Goal: Task Accomplishment & Management: Use online tool/utility

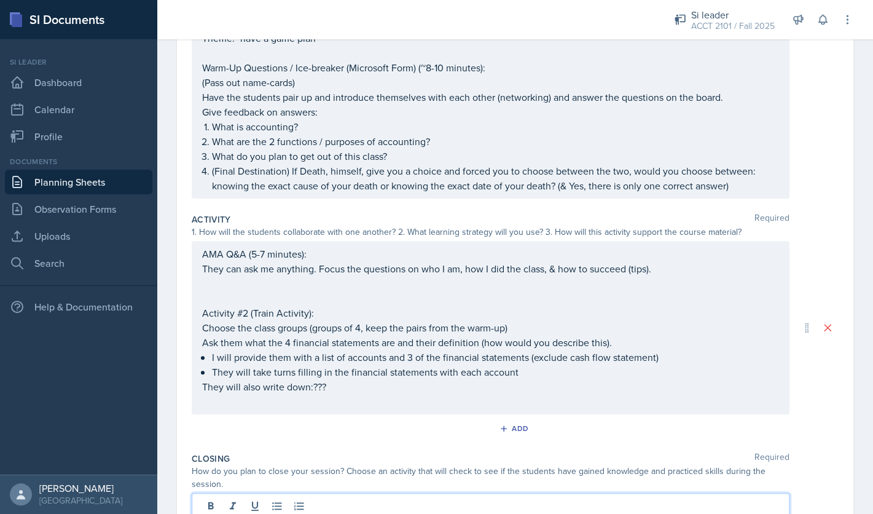
scroll to position [211, 0]
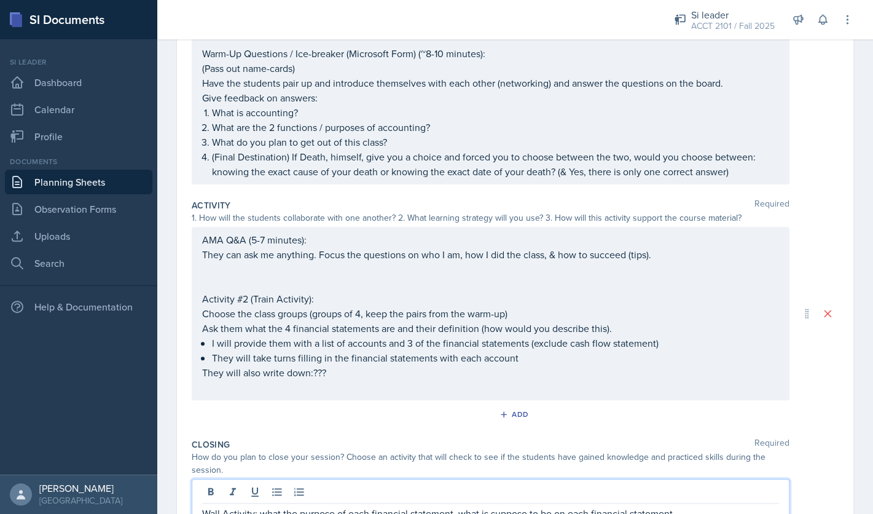
click at [679, 343] on div "AMA Q&A (5-7 minutes): They can ask me anything. Focus the questions on who I a…" at bounding box center [490, 313] width 577 height 162
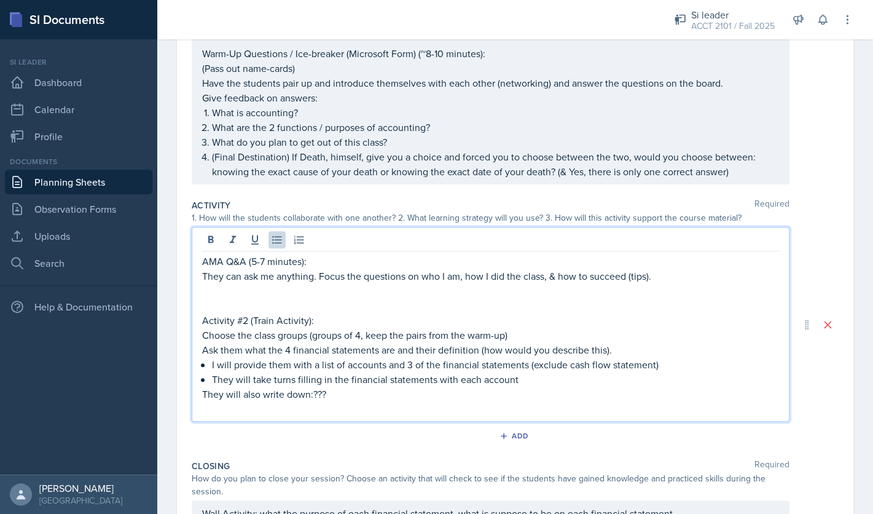
click at [538, 382] on p "They will take turns filling in the financial statements with each account" at bounding box center [495, 379] width 567 height 15
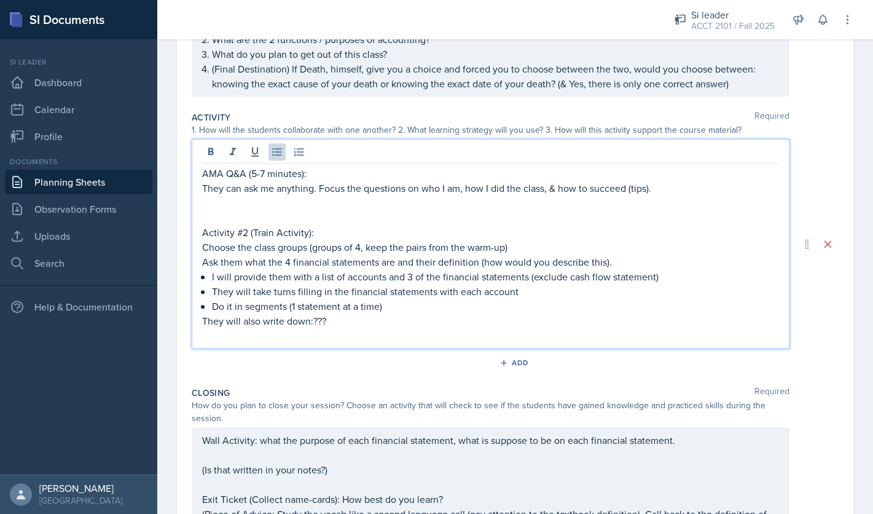
scroll to position [273, 0]
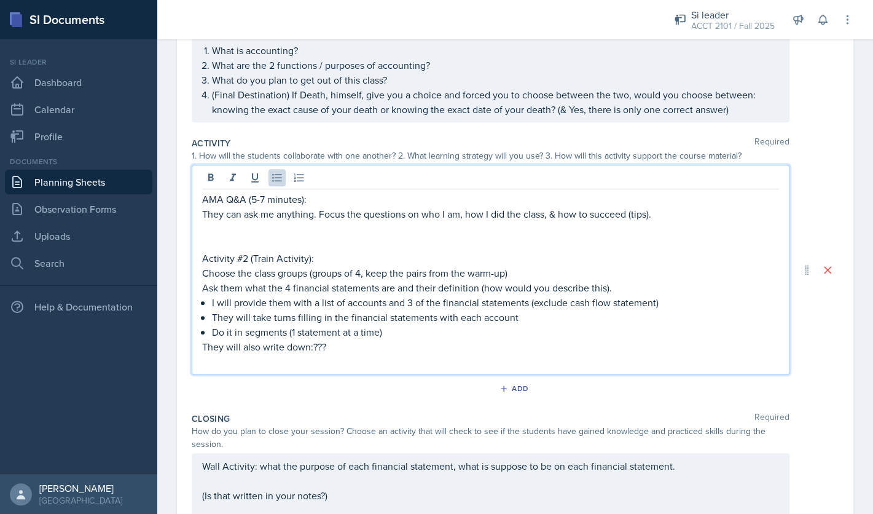
click at [309, 260] on p "Activity #2 (Train Activity):" at bounding box center [490, 258] width 577 height 15
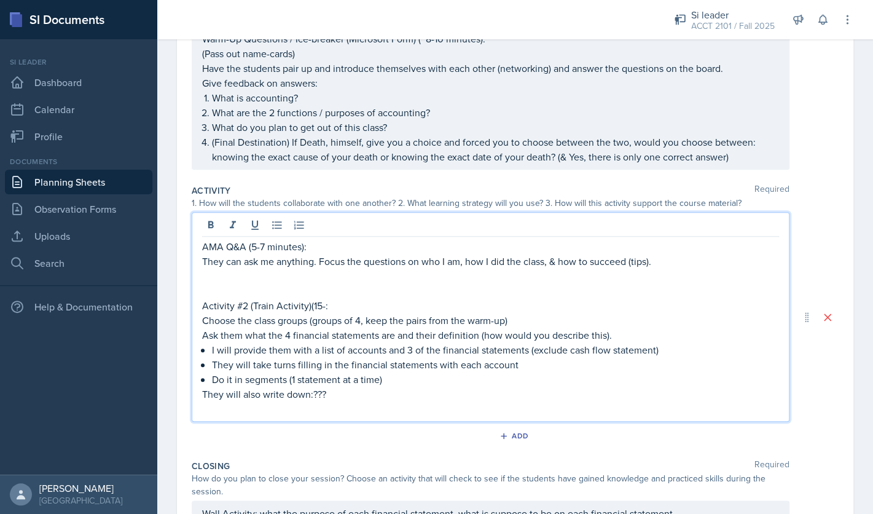
scroll to position [227, 0]
click at [324, 307] on p "Activity #2 (Train Activity)(15-30 minutes):" at bounding box center [490, 304] width 577 height 15
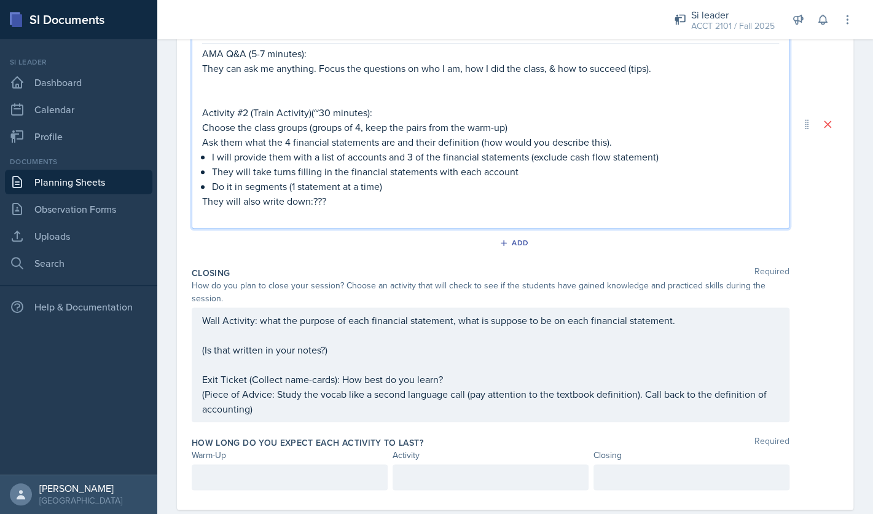
scroll to position [425, 0]
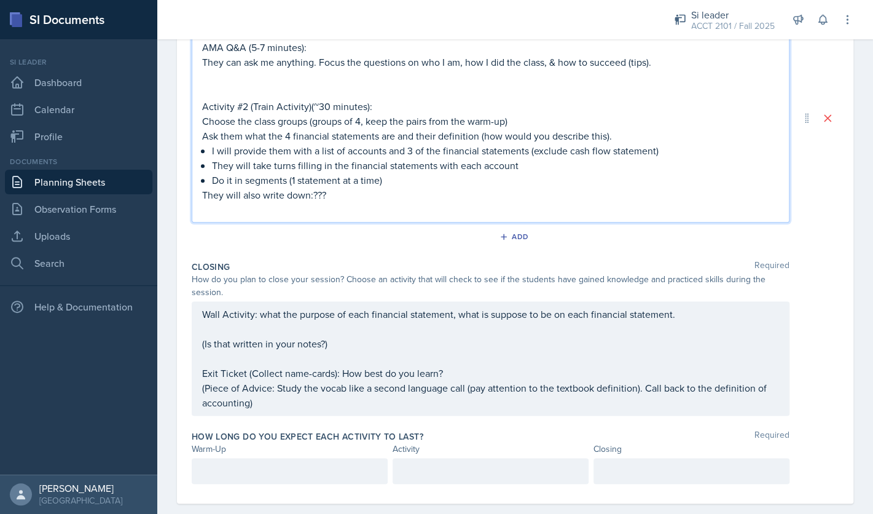
click at [353, 195] on p "They will also write down:???" at bounding box center [490, 194] width 577 height 15
drag, startPoint x: 215, startPoint y: 181, endPoint x: 394, endPoint y: 175, distance: 179.5
click at [394, 175] on p "Do it in segments (1 statement at a time)" at bounding box center [495, 180] width 567 height 15
copy p "Do it in segments (1 statement at a time)"
click at [374, 134] on p "Ask them what the 4 financial statements are and their definition (how would yo…" at bounding box center [490, 135] width 577 height 15
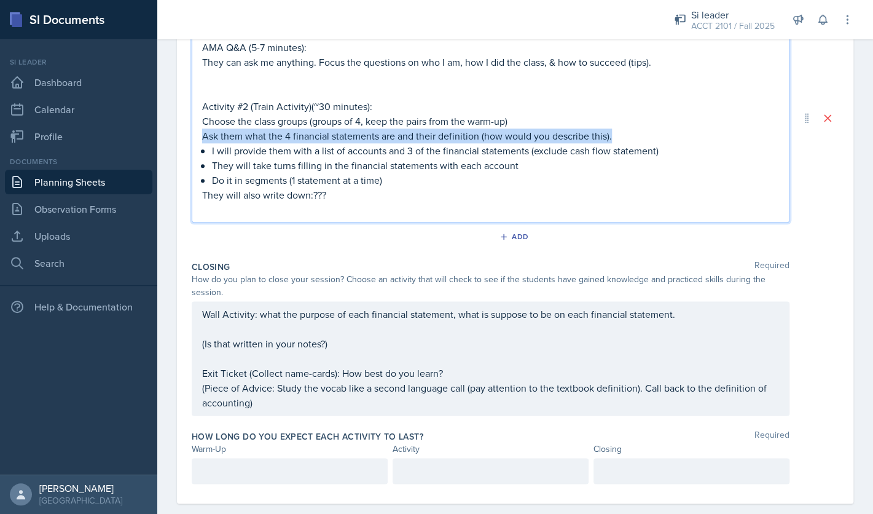
drag, startPoint x: 203, startPoint y: 136, endPoint x: 611, endPoint y: 138, distance: 408.5
click at [611, 138] on p "Ask them what the 4 financial statements are and their definition (how would yo…" at bounding box center [490, 135] width 577 height 15
copy p "Ask them what the 4 financial statements are and their definition (how would yo…"
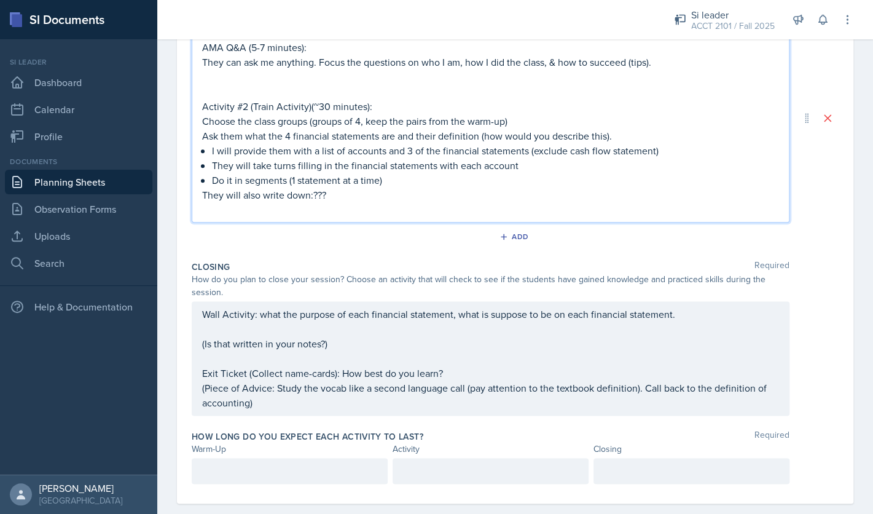
click at [339, 196] on p "They will also write down:???" at bounding box center [490, 194] width 577 height 15
drag, startPoint x: 339, startPoint y: 196, endPoint x: 204, endPoint y: 198, distance: 135.2
click at [204, 198] on p "They will also write down:???" at bounding box center [490, 194] width 577 height 15
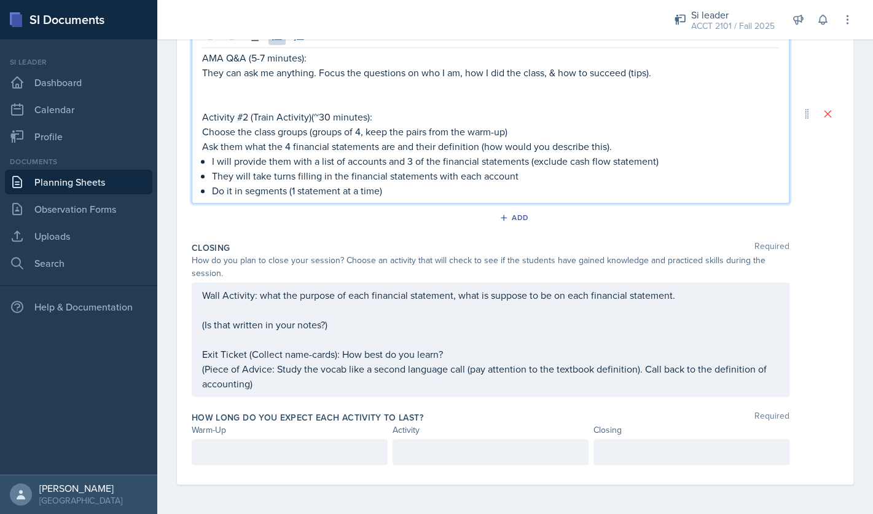
scroll to position [415, 0]
click at [279, 299] on div "Wall Activity: what the purpose of each financial statement, what is suppose to…" at bounding box center [491, 339] width 598 height 114
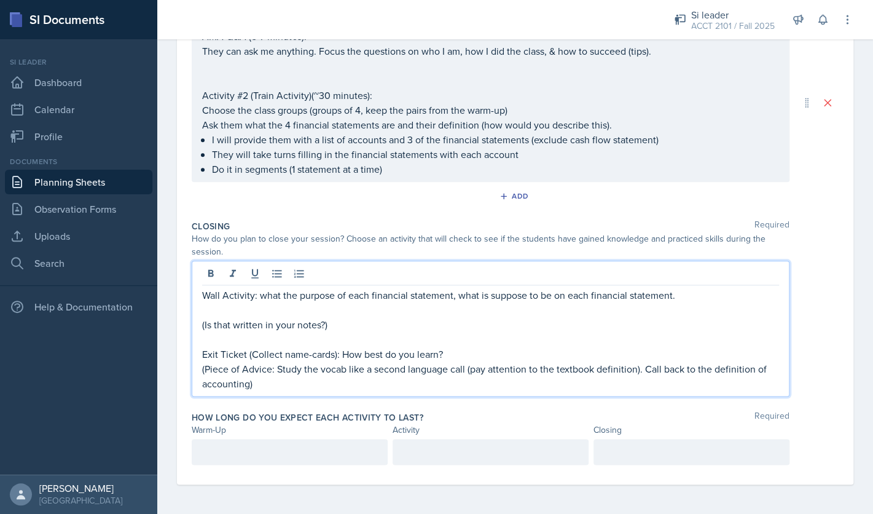
scroll to position [393, 0]
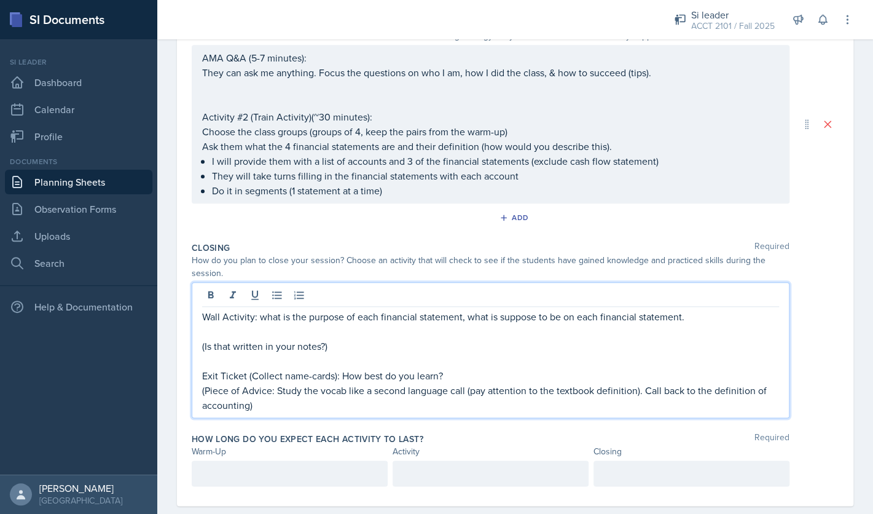
click at [252, 319] on p "Wall Activity: what is the purpose of each financial statement, what is suppose…" at bounding box center [490, 316] width 577 height 15
click at [205, 317] on p "Wall Activity: what is the purpose of each financial statement, what is suppose…" at bounding box center [490, 316] width 577 height 15
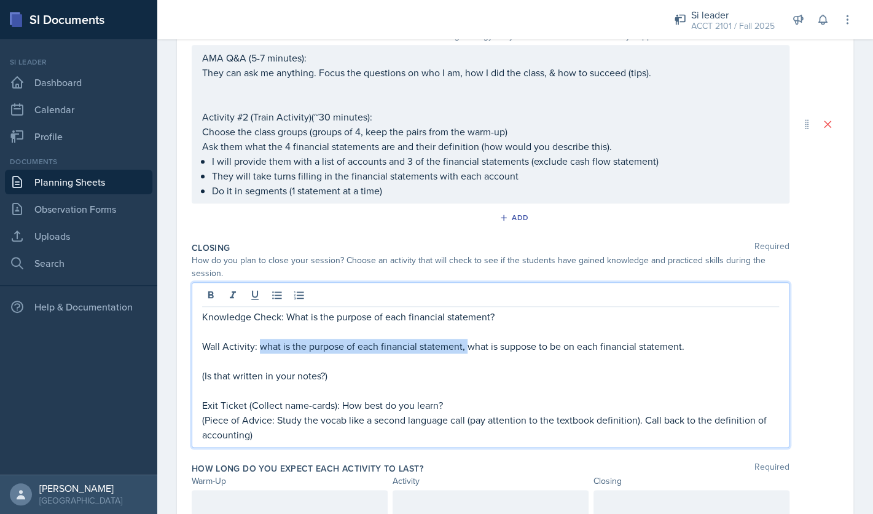
drag, startPoint x: 467, startPoint y: 348, endPoint x: 259, endPoint y: 347, distance: 208.2
click at [259, 347] on p "Wall Activity: what is the purpose of each financial statement, what is suppose…" at bounding box center [490, 345] width 577 height 15
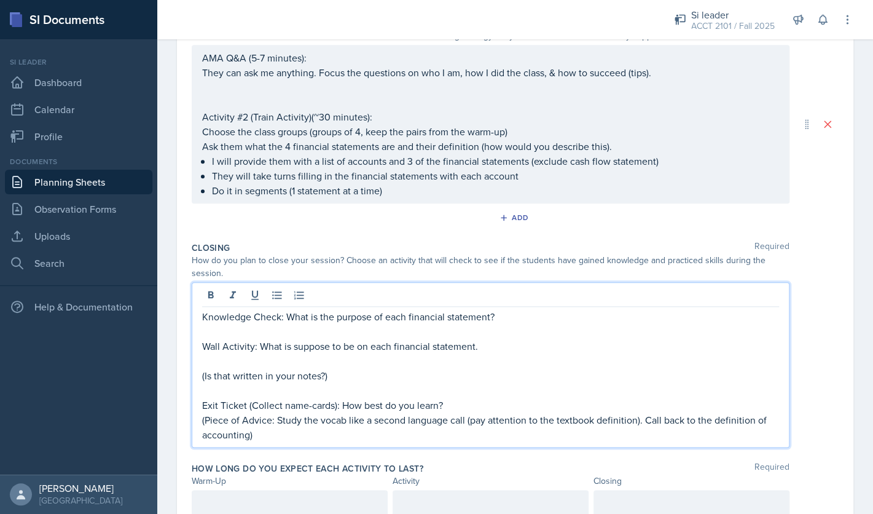
click at [486, 345] on p "Wall Activity: What is suppose to be on each financial statement." at bounding box center [490, 345] width 577 height 15
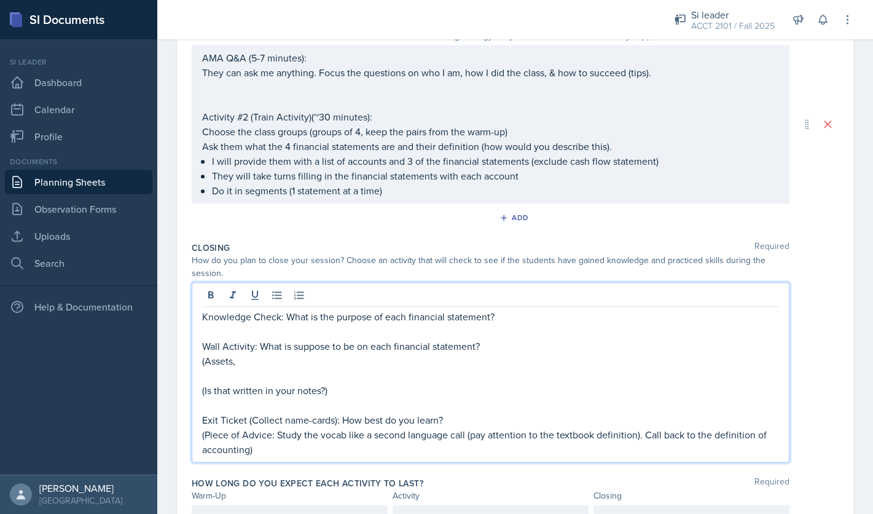
click at [269, 362] on p "(Assets," at bounding box center [490, 360] width 577 height 15
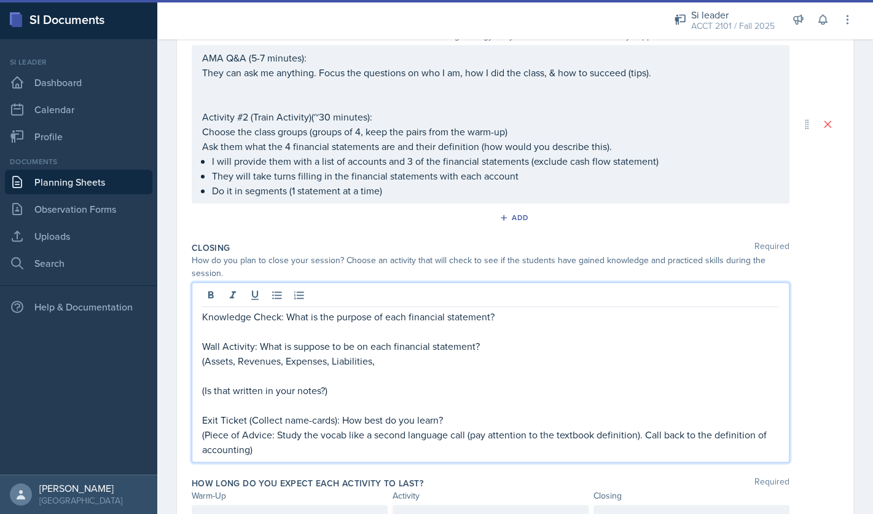
click at [252, 346] on p "Wall Activity: What is suppose to be on each financial statement?" at bounding box center [490, 345] width 577 height 15
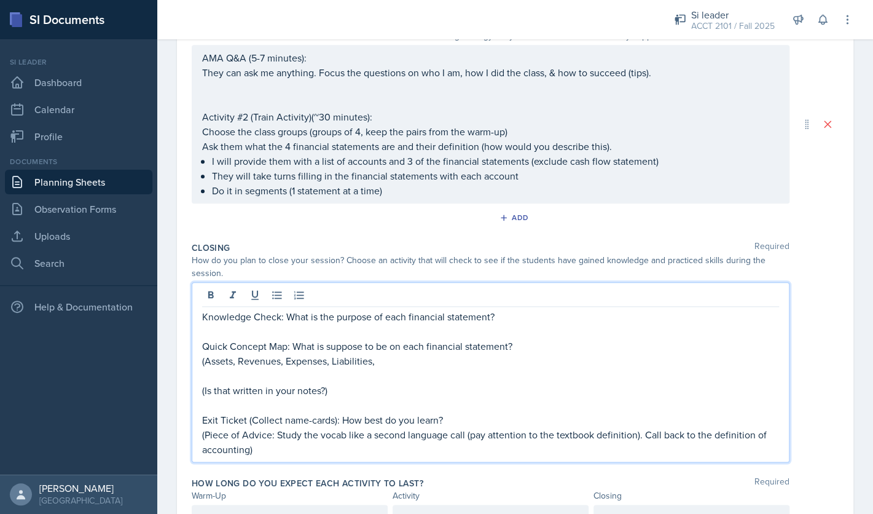
click at [414, 360] on p "(Assets, Revenues, Expenses, Liabilities," at bounding box center [490, 360] width 577 height 15
drag, startPoint x: 286, startPoint y: 319, endPoint x: 504, endPoint y: 316, distance: 217.5
click at [504, 316] on p "Knowledge Check: What is the purpose of each financial statement?" at bounding box center [490, 316] width 577 height 15
drag, startPoint x: 316, startPoint y: 314, endPoint x: 199, endPoint y: 315, distance: 117.3
click at [199, 315] on div "Knowledge Check: Quick Concept Map: What is suppose to be on each financial sta…" at bounding box center [491, 372] width 598 height 180
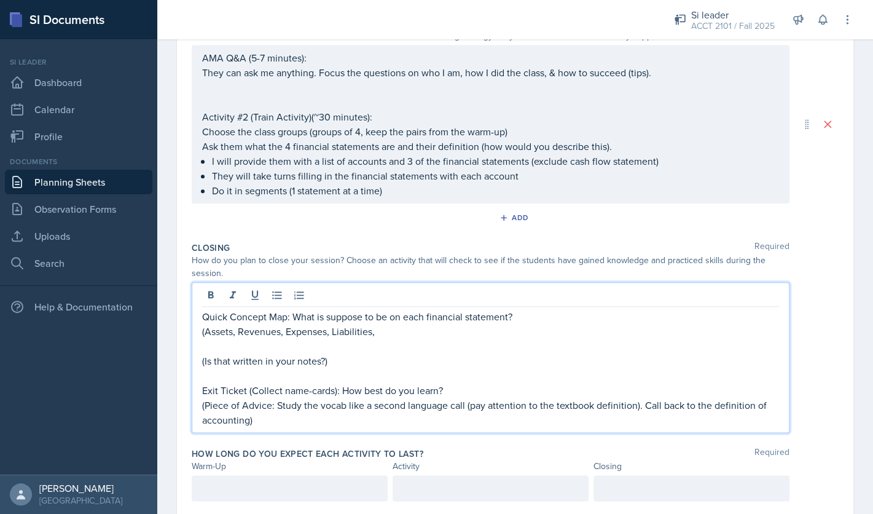
click at [292, 318] on p "Quick Concept Map: What is suppose to be on each financial statement?" at bounding box center [490, 316] width 577 height 15
click at [203, 147] on div "AMA Q&A (5-7 minutes): They can ask me anything. Focus the questions on who I a…" at bounding box center [490, 123] width 577 height 147
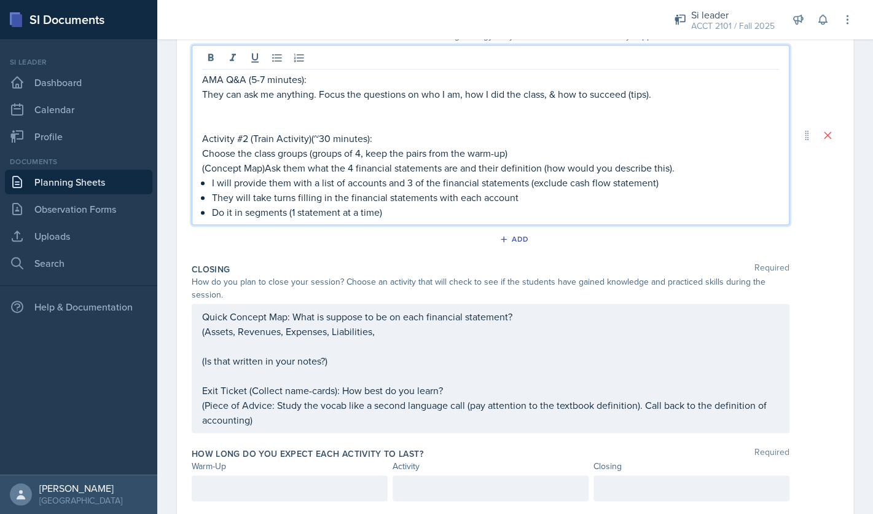
click at [236, 318] on div "Quick Concept Map: What is suppose to be on each financial statement? (Assets, …" at bounding box center [491, 367] width 598 height 129
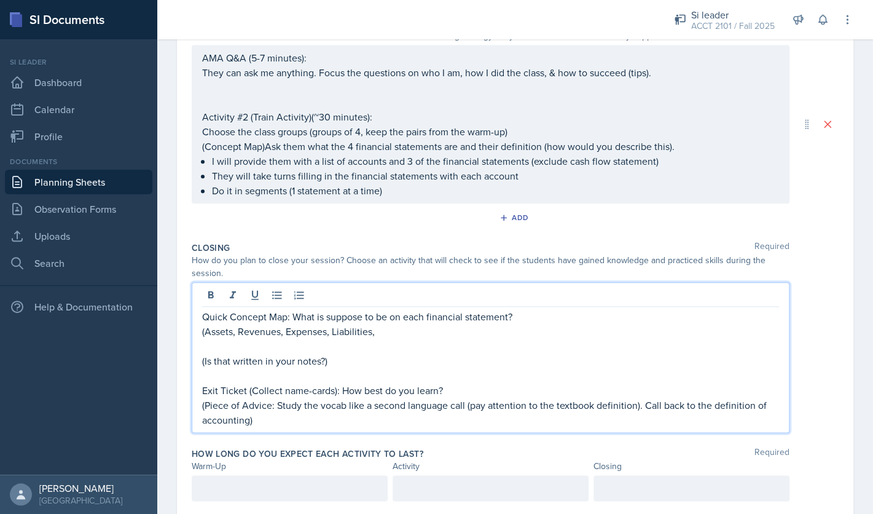
click at [228, 319] on p "Quick Concept Map: What is suppose to be on each financial statement?" at bounding box center [490, 316] width 577 height 15
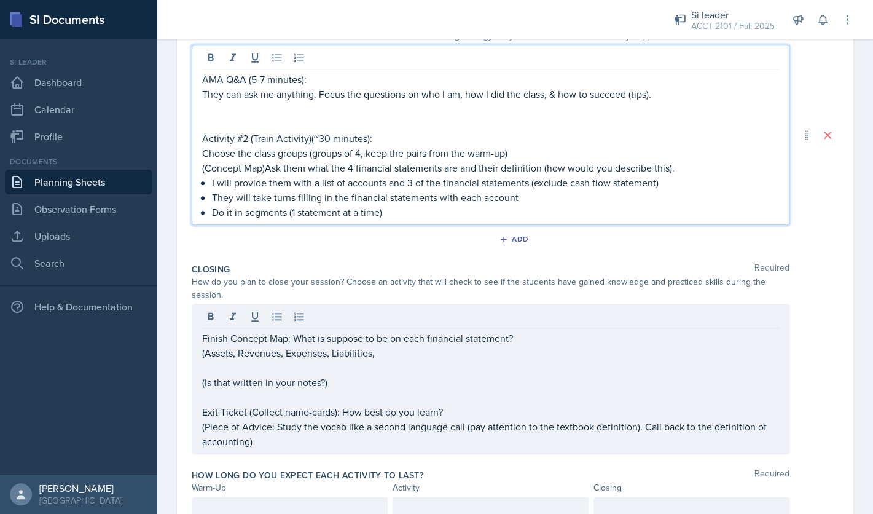
click at [267, 149] on div "AMA Q&A (5-7 minutes): They can ask me anything. Focus the questions on who I a…" at bounding box center [490, 145] width 577 height 147
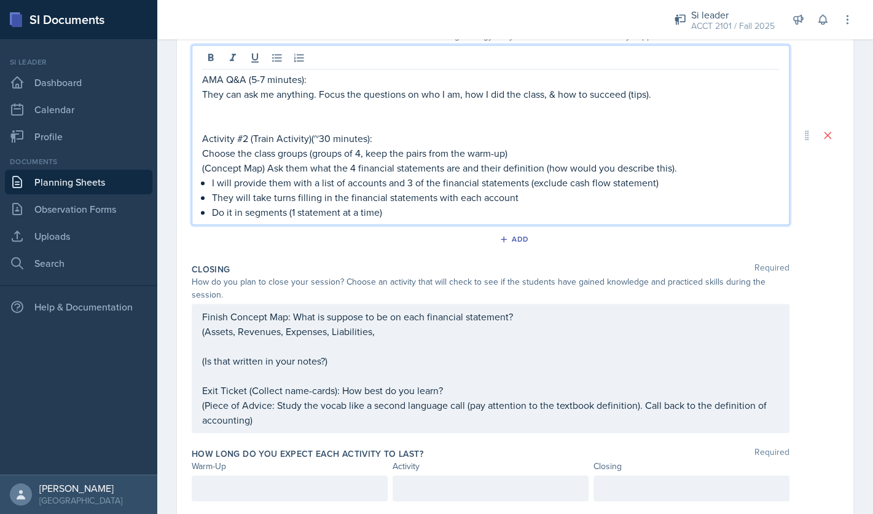
click at [541, 170] on p "(Concept Map) Ask them what the 4 financial statements are and their definition…" at bounding box center [490, 167] width 577 height 15
click at [542, 170] on p "(Concept Map) Ask them what the 4 financial statements are and their definition…" at bounding box center [490, 167] width 577 height 15
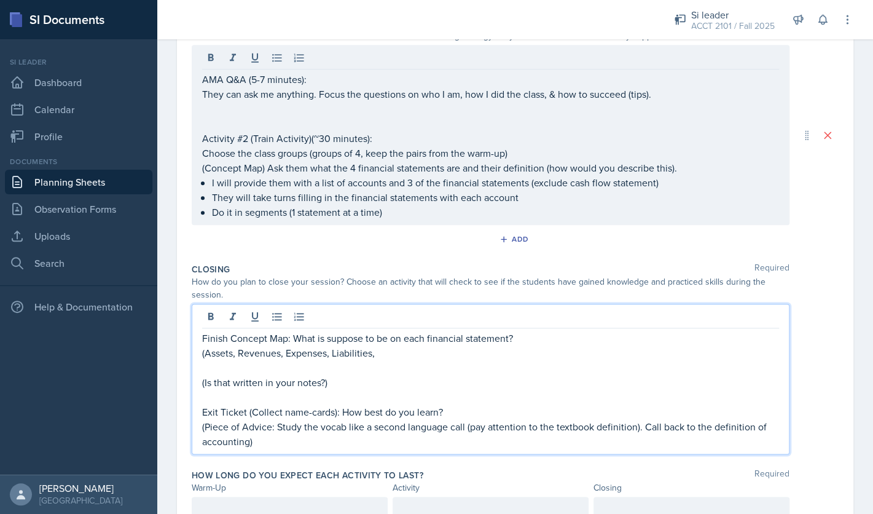
click at [536, 317] on div "Finish Concept Map: What is suppose to be on each financial statement? (Assets,…" at bounding box center [491, 378] width 598 height 150
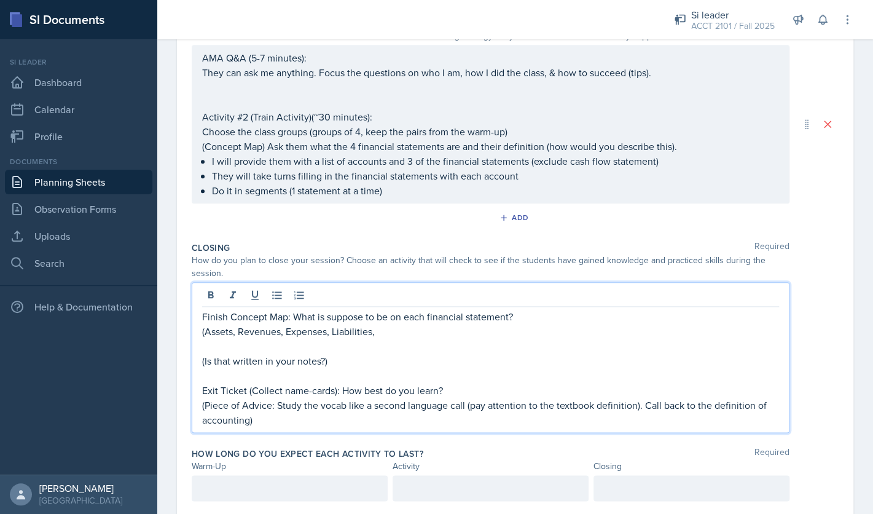
click at [294, 316] on p "Finish Concept Map: What is suppose to be on each financial statement?" at bounding box center [490, 316] width 577 height 15
click at [529, 317] on p "Finish Concept Map: What is suppose to be on each financial statement?" at bounding box center [490, 316] width 577 height 15
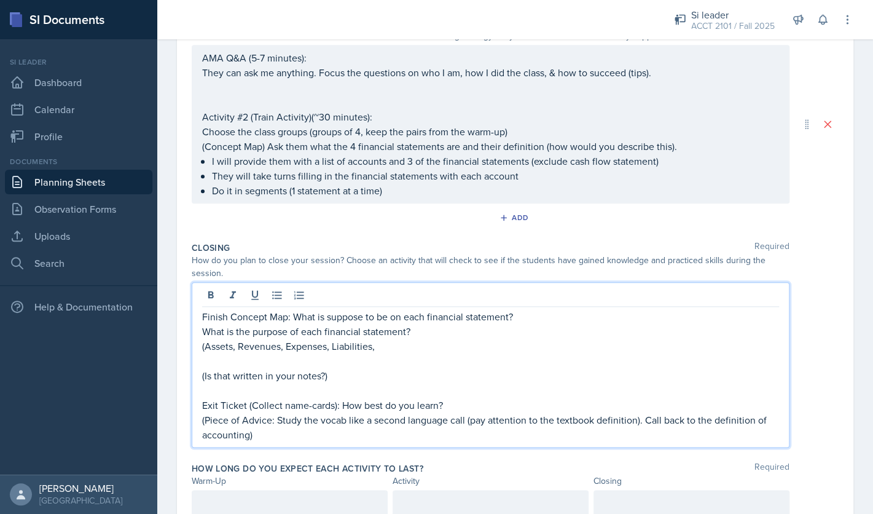
click at [203, 330] on p "What is the purpose of each financial statement?" at bounding box center [490, 331] width 577 height 15
click at [201, 352] on div "Finish Concept Map: What is suppose to be on each financial statement? First as…" at bounding box center [491, 364] width 598 height 165
click at [202, 350] on div "Finish Concept Map: What is suppose to be on each financial statement? First as…" at bounding box center [491, 364] width 598 height 165
click at [205, 349] on p "(Assets, Revenues, Expenses, Liabilities," at bounding box center [490, 345] width 577 height 15
click at [591, 349] on p "Then ask where each of these belong: (Assets, Revenues, Expenses, Liabilities," at bounding box center [495, 345] width 567 height 15
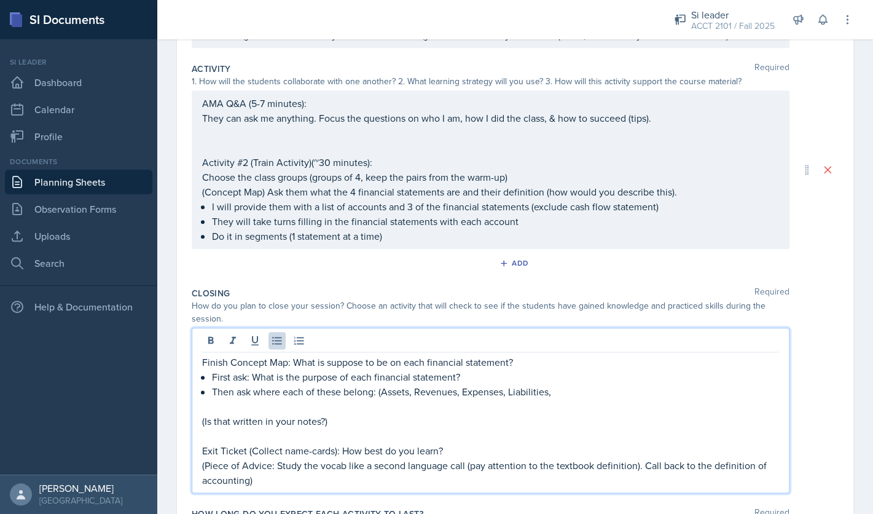
scroll to position [444, 0]
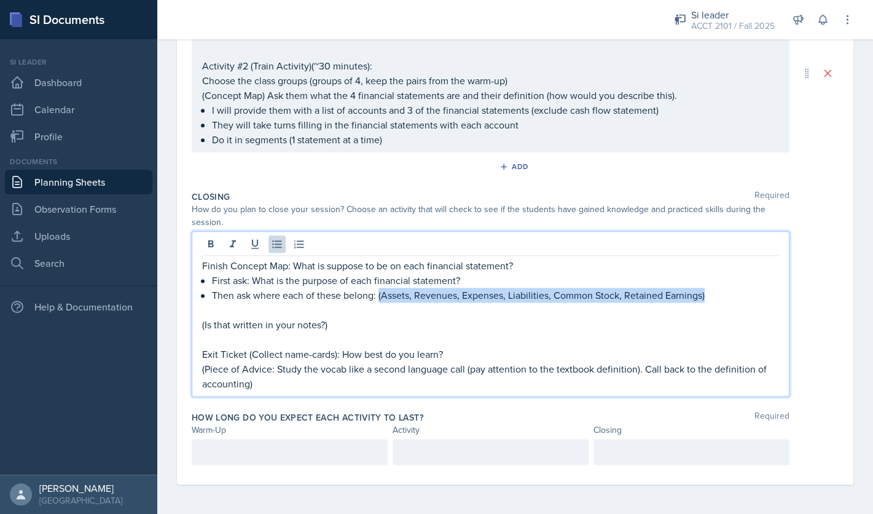
drag, startPoint x: 709, startPoint y: 295, endPoint x: 379, endPoint y: 297, distance: 330.5
click at [379, 297] on p "Then ask where each of these belong: (Assets, Revenues, Expenses, Liabilities, …" at bounding box center [495, 294] width 567 height 15
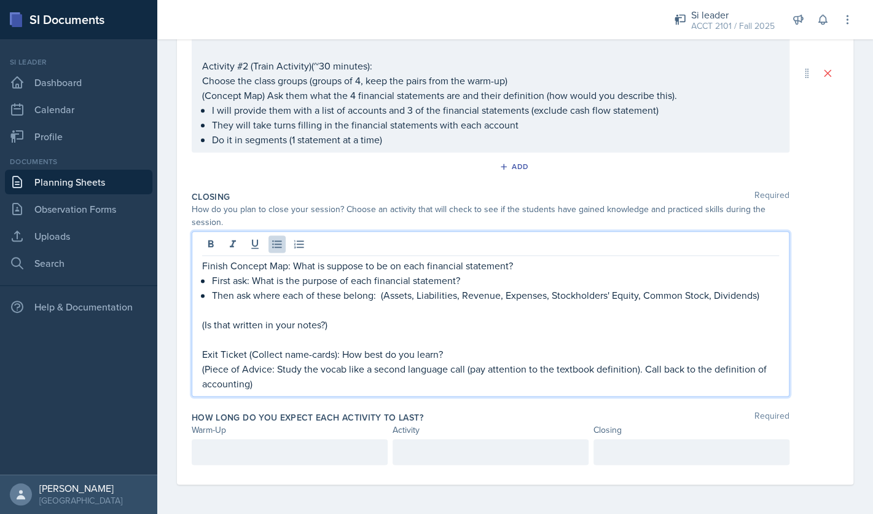
click at [719, 296] on p "Then ask where each of these belong: (Assets, Liabilities, Revenue, Expenses, S…" at bounding box center [495, 294] width 567 height 15
click at [708, 296] on p "Then ask where each of these belong: (Assets, Liabilities, Revenue, Expenses, S…" at bounding box center [495, 294] width 567 height 15
click at [767, 294] on p "Then ask where each of these belong: (Assets, Liabilities, Revenue, Expenses, S…" at bounding box center [495, 294] width 567 height 15
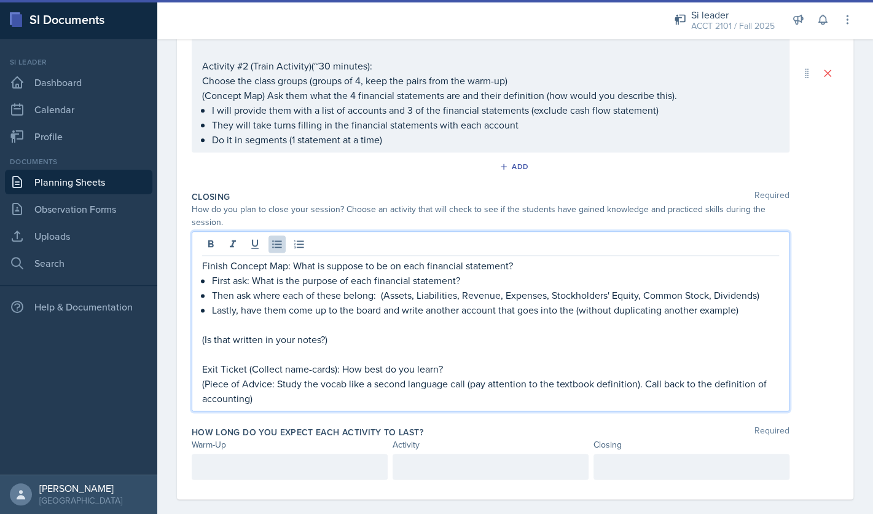
click at [576, 313] on p "Lastly, have them come up to the board and write another account that goes into…" at bounding box center [495, 309] width 567 height 15
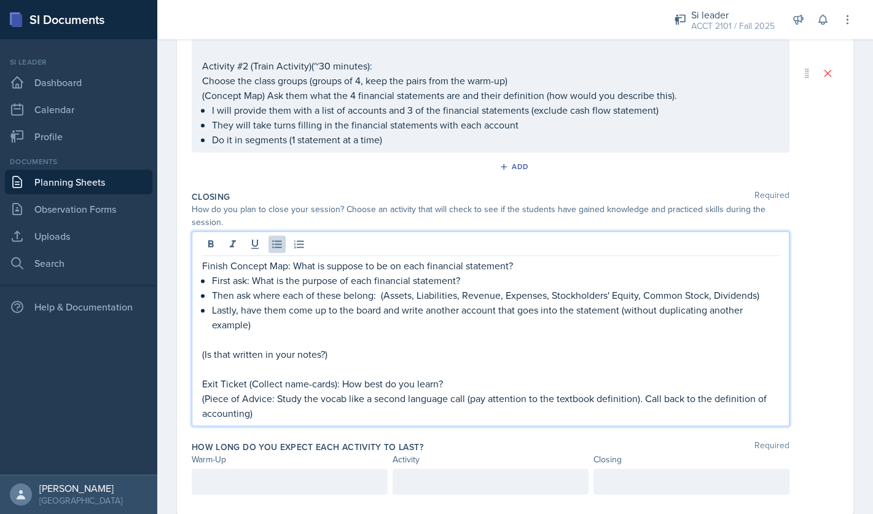
click at [482, 325] on p "Lastly, have them come up to the board and write another account that goes into…" at bounding box center [495, 316] width 567 height 29
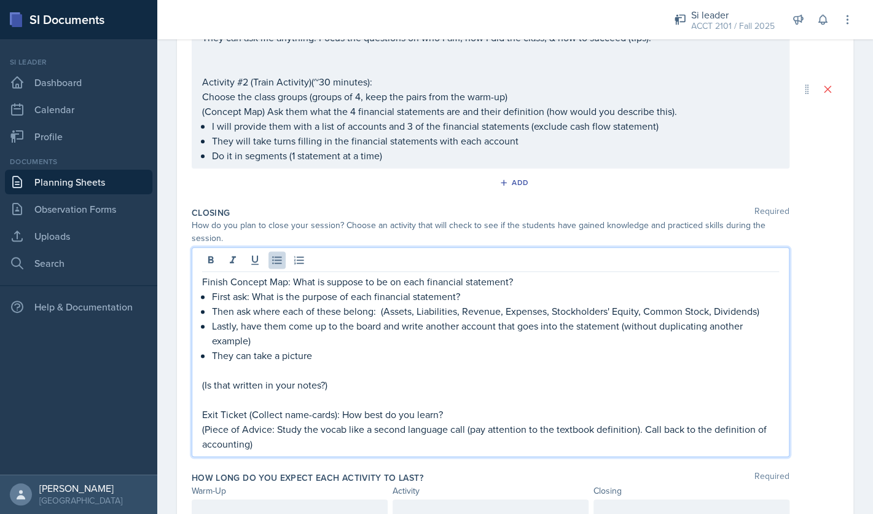
scroll to position [488, 0]
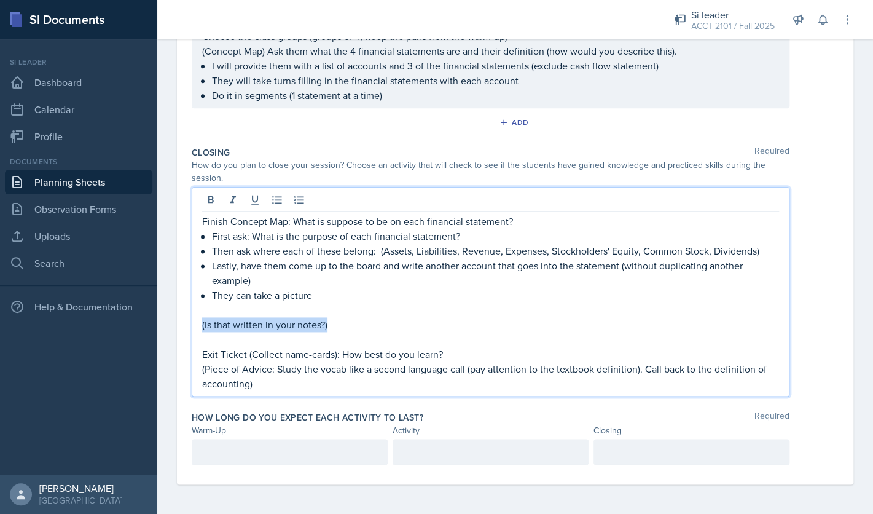
drag, startPoint x: 341, startPoint y: 326, endPoint x: 193, endPoint y: 326, distance: 147.4
click at [193, 326] on div "Finish Concept Map: What is suppose to be on each financial statement? First as…" at bounding box center [491, 291] width 598 height 209
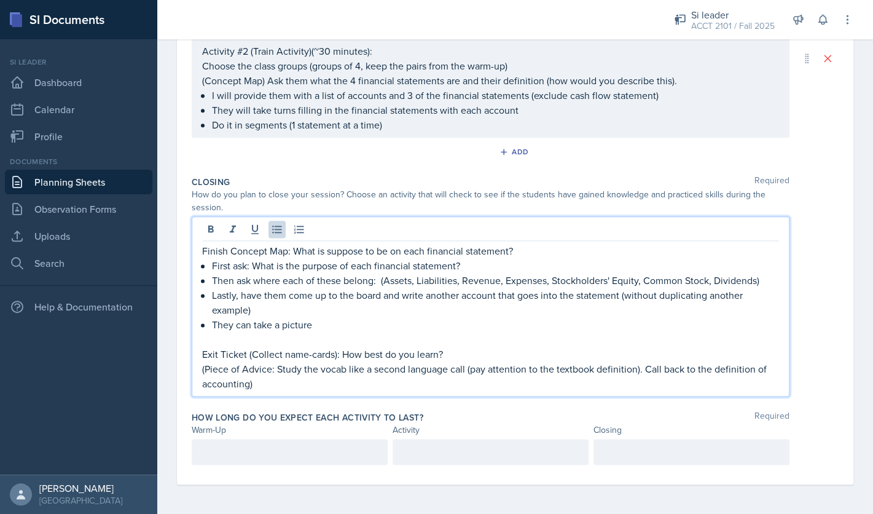
scroll to position [459, 0]
click at [217, 327] on p "They can take a picture" at bounding box center [495, 324] width 567 height 15
click at [399, 325] on p "Debrief and then, they can take a picture" at bounding box center [495, 324] width 567 height 15
click at [393, 357] on p "Exit Ticket (Collect name-cards): How best do you learn?" at bounding box center [490, 353] width 577 height 15
click at [385, 355] on p "Exit Ticket (Collect name-cards): How best do you learn?" at bounding box center [490, 353] width 577 height 15
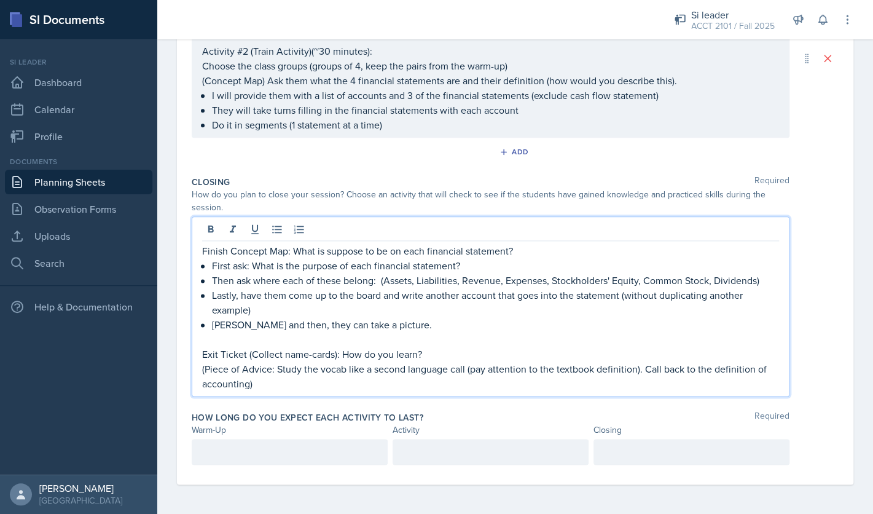
click at [419, 356] on p "Exit Ticket (Collect name-cards): How do you learn?" at bounding box center [490, 353] width 577 height 15
click at [343, 384] on p "(Piece of Advice: Study the vocab like a second language call (pay attention to…" at bounding box center [490, 375] width 577 height 29
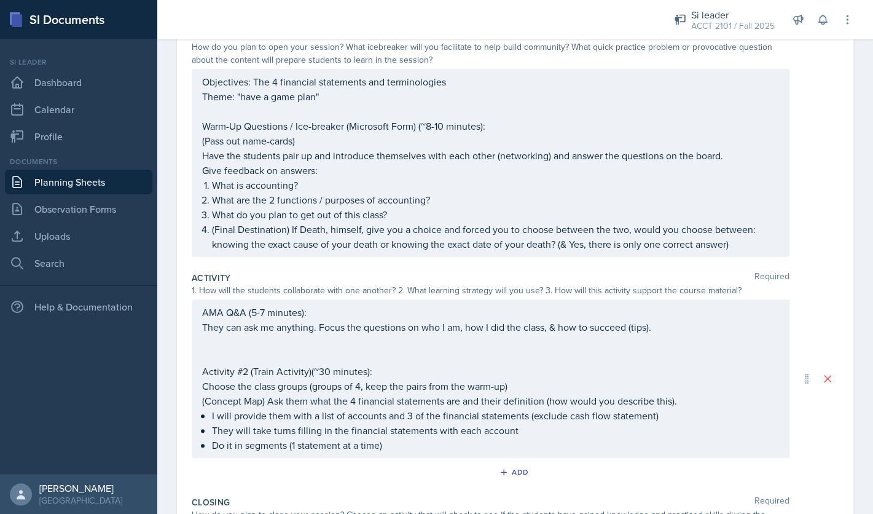
scroll to position [0, 0]
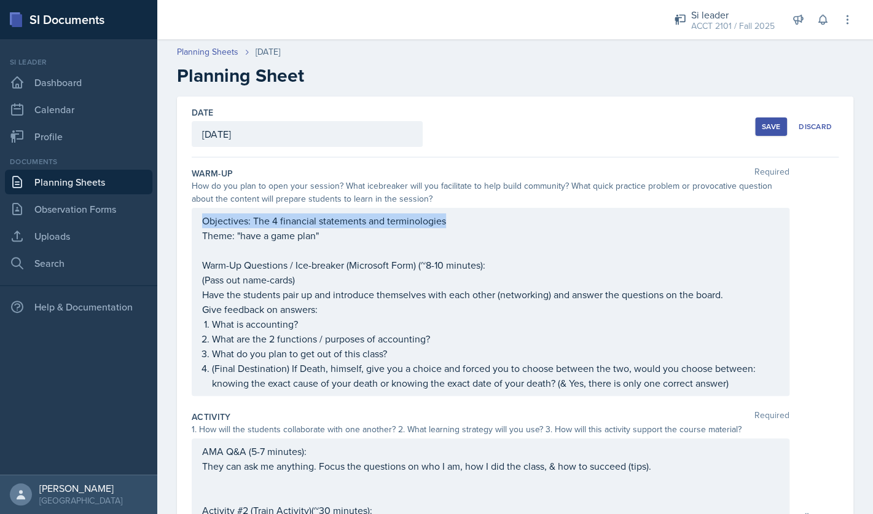
click at [452, 218] on div "Objectives: The 4 financial statements and terminologies Theme: "have a game pl…" at bounding box center [491, 302] width 598 height 188
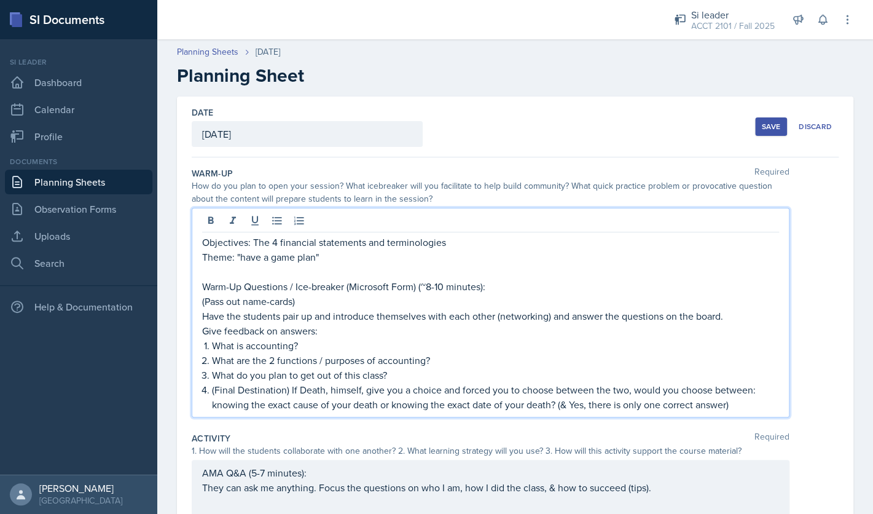
click at [496, 246] on p "Objectives: The 4 financial statements and terminologies" at bounding box center [490, 242] width 577 height 15
click at [453, 244] on p "Objectives: The 4 financial statements and terminologies (accounts)" at bounding box center [490, 242] width 577 height 15
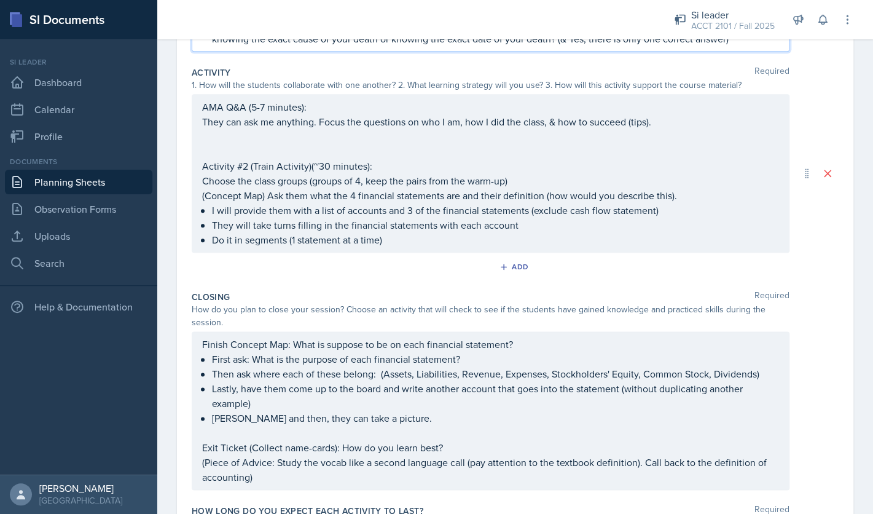
scroll to position [367, 0]
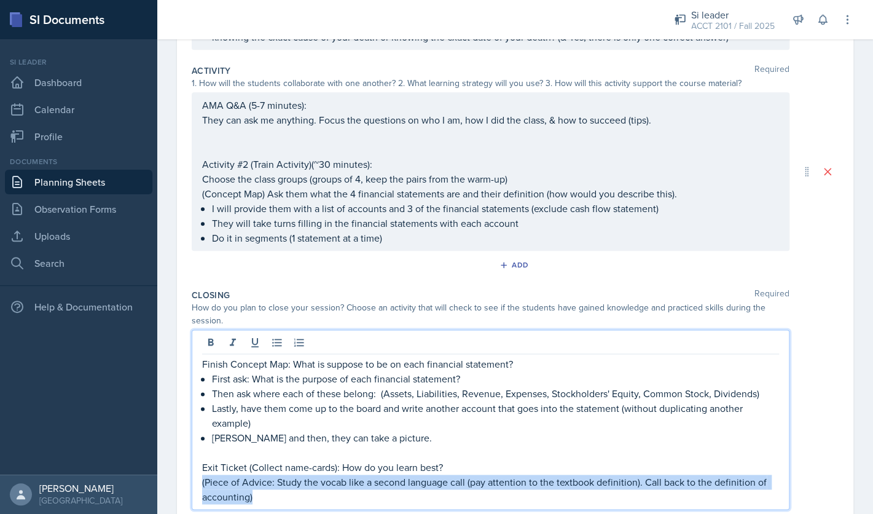
drag, startPoint x: 277, startPoint y: 477, endPoint x: 192, endPoint y: 479, distance: 85.4
click at [192, 479] on div "Finish Concept Map: What is suppose to be on each financial statement? First as…" at bounding box center [491, 419] width 598 height 180
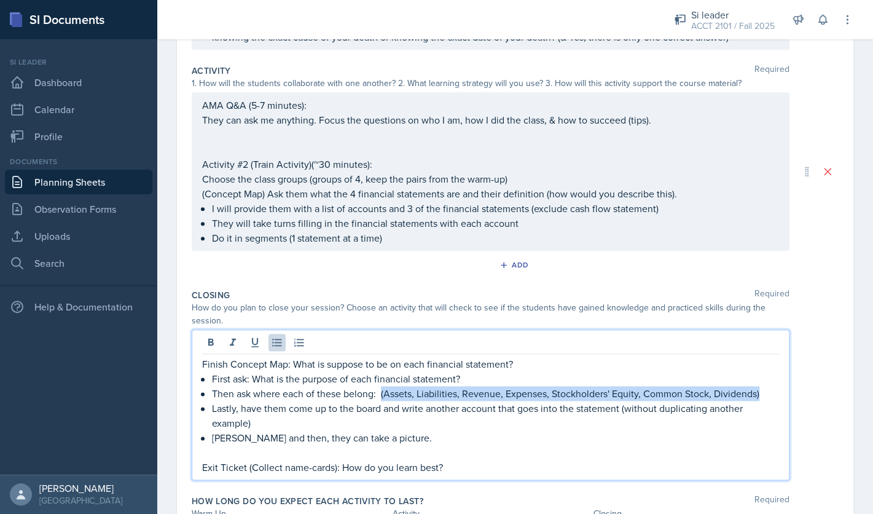
drag, startPoint x: 381, startPoint y: 394, endPoint x: 771, endPoint y: 389, distance: 389.5
click at [771, 389] on p "Then ask where each of these belong: (Assets, Liabilities, Revenue, Expenses, S…" at bounding box center [495, 393] width 567 height 15
copy p "(Assets, Liabilities, Revenue, Expenses, Stockholders' Equity, Common Stock, Di…"
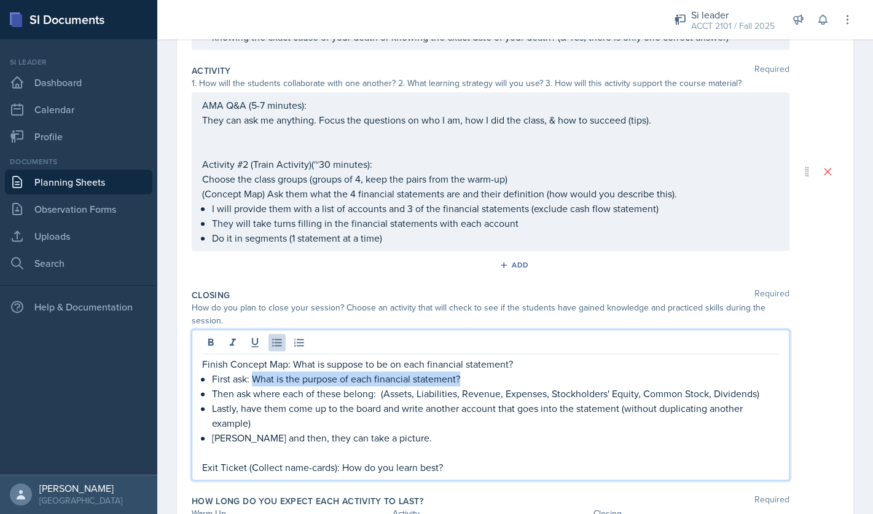
drag, startPoint x: 255, startPoint y: 380, endPoint x: 461, endPoint y: 379, distance: 205.8
click at [461, 379] on p "First ask: What is the purpose of each financial statement?" at bounding box center [495, 378] width 567 height 15
copy p "What is the purpose of each financial statement?"
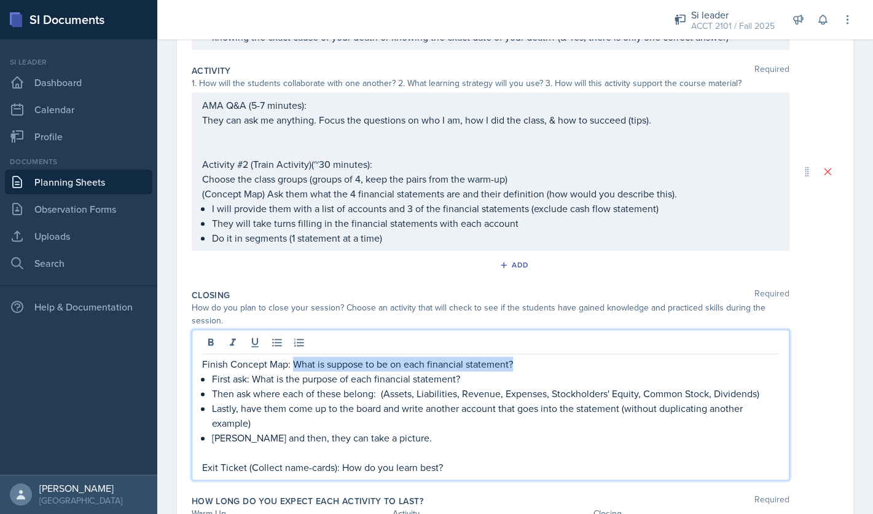
drag, startPoint x: 294, startPoint y: 364, endPoint x: 514, endPoint y: 365, distance: 219.9
click at [514, 365] on p "Finish Concept Map: What is suppose to be on each financial statement?" at bounding box center [490, 363] width 577 height 15
copy p "What is suppose to be on each financial statement?"
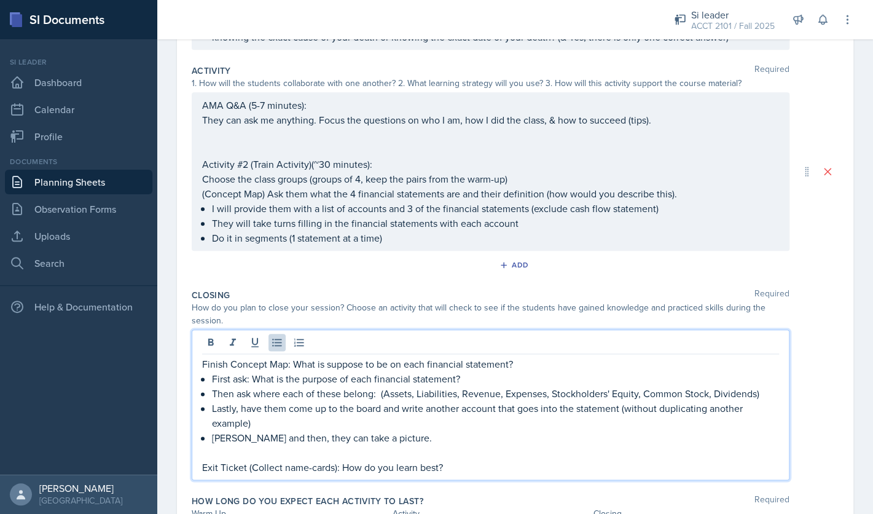
click at [287, 436] on p "Debrief and then, they can take a picture." at bounding box center [495, 437] width 567 height 15
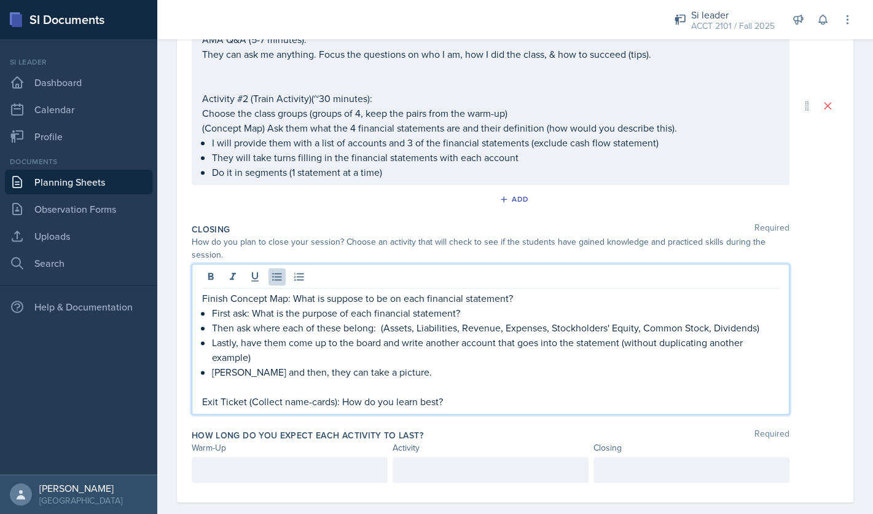
scroll to position [429, 0]
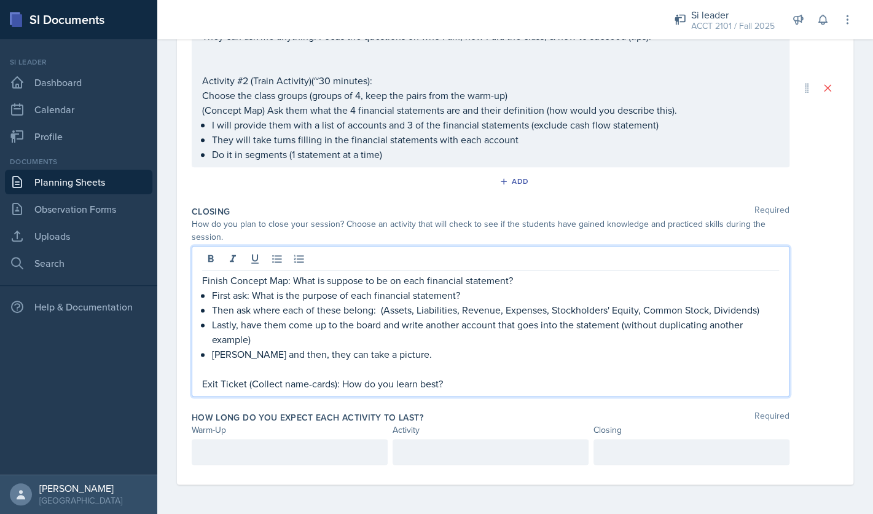
click at [467, 381] on p "Exit Ticket (Collect name-cards): How do you learn best?" at bounding box center [490, 383] width 577 height 15
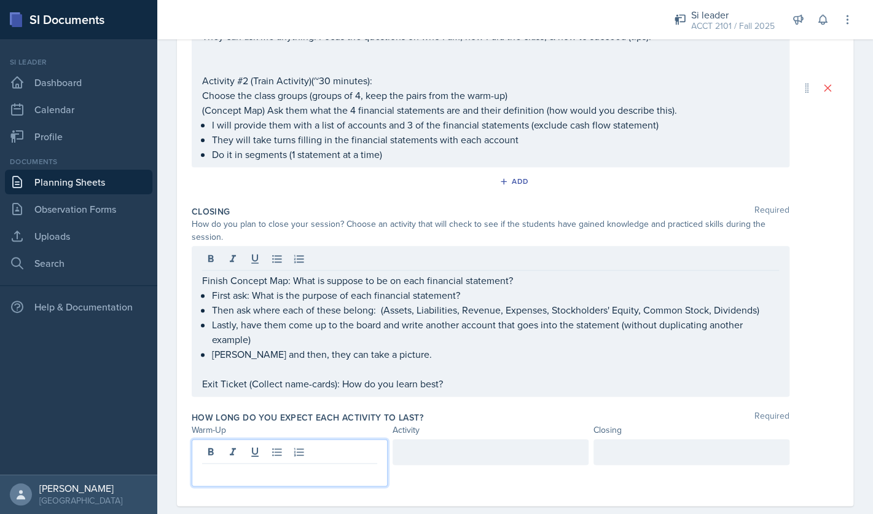
click at [297, 451] on div at bounding box center [290, 462] width 196 height 47
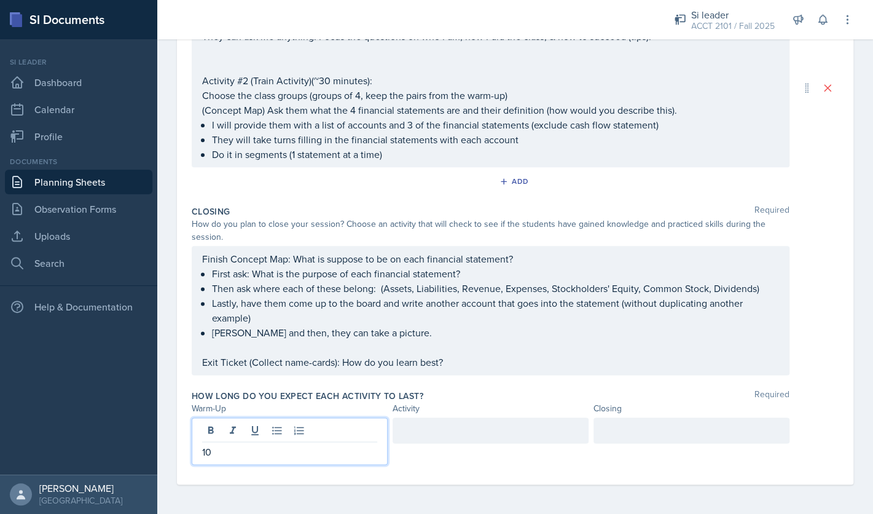
click at [439, 429] on div at bounding box center [491, 430] width 196 height 26
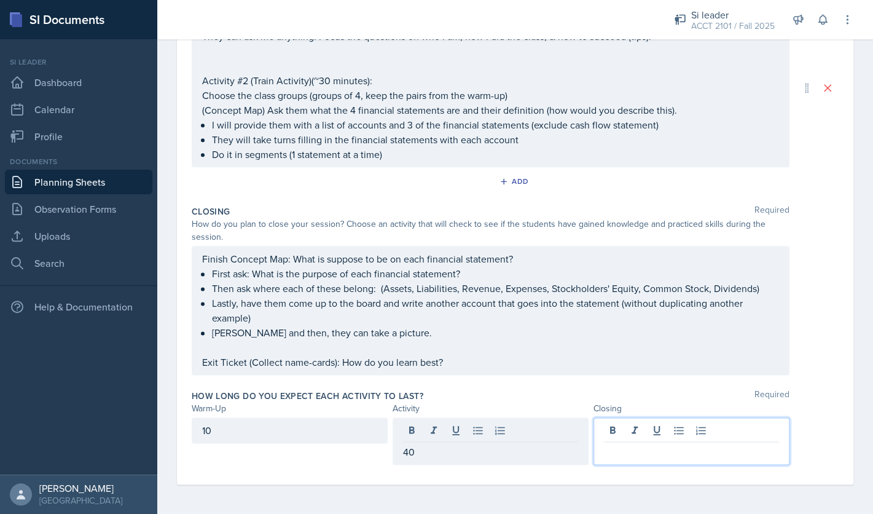
click at [622, 426] on div at bounding box center [691, 440] width 196 height 47
click at [486, 277] on div "Finish Concept Map: What is suppose to be on each financial statement? First as…" at bounding box center [490, 310] width 577 height 118
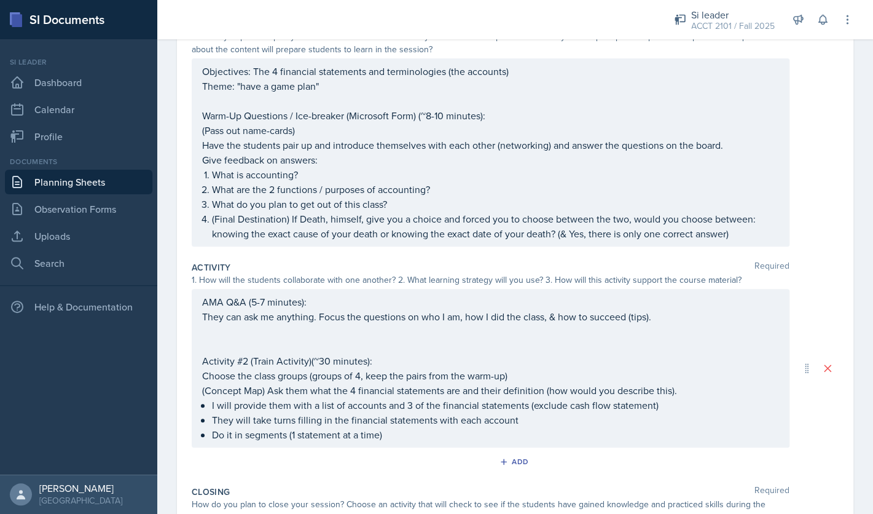
scroll to position [0, 0]
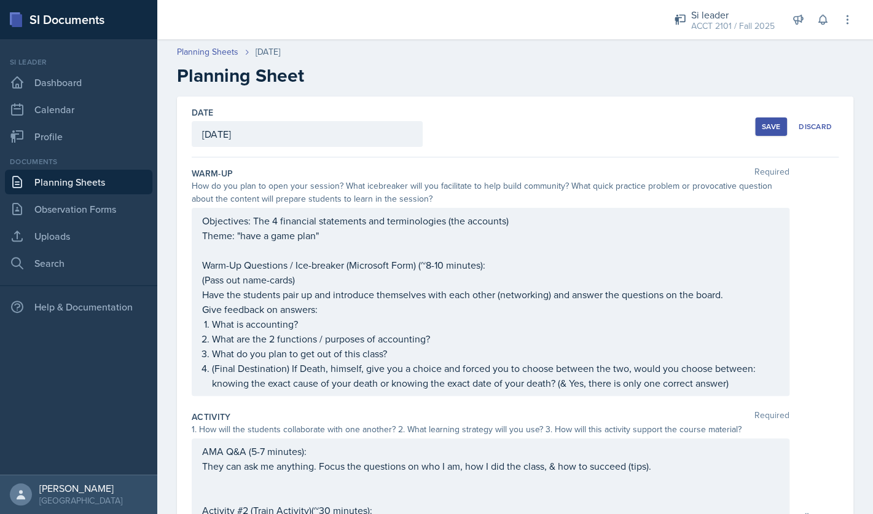
click at [766, 124] on div "Save" at bounding box center [771, 127] width 18 height 10
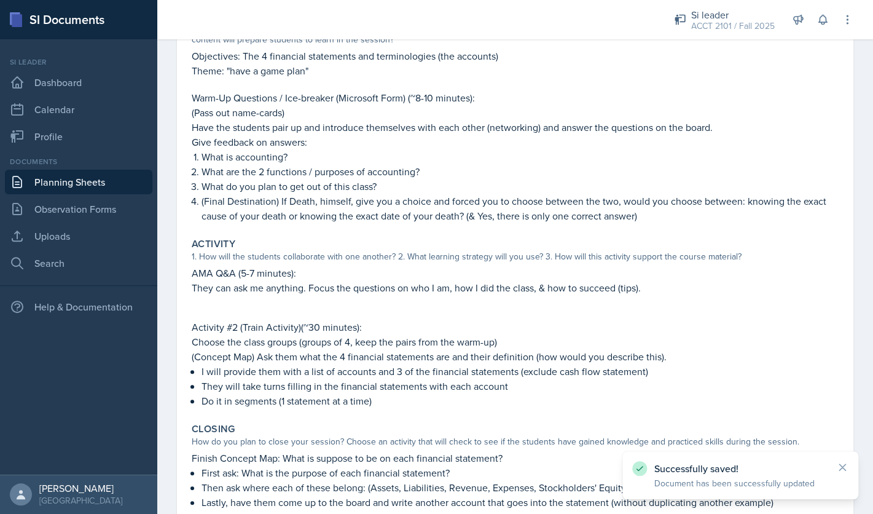
scroll to position [332, 0]
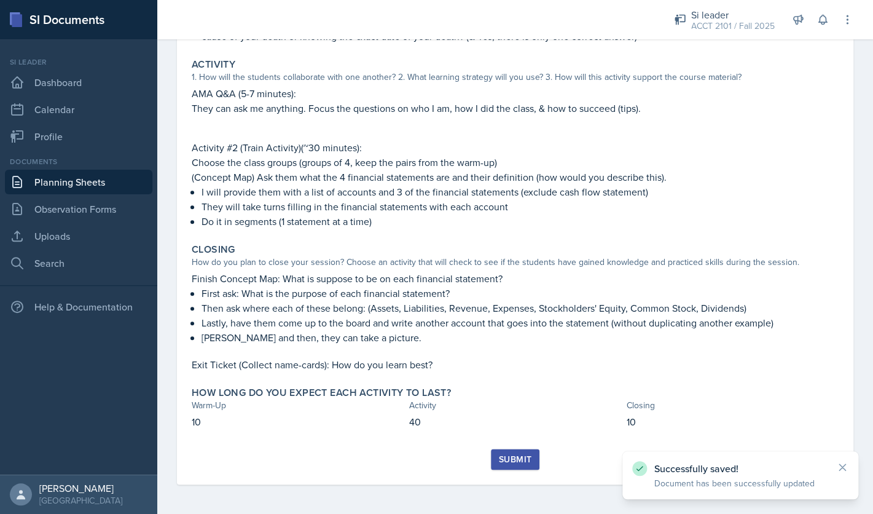
click at [517, 463] on div "Submit" at bounding box center [515, 459] width 33 height 10
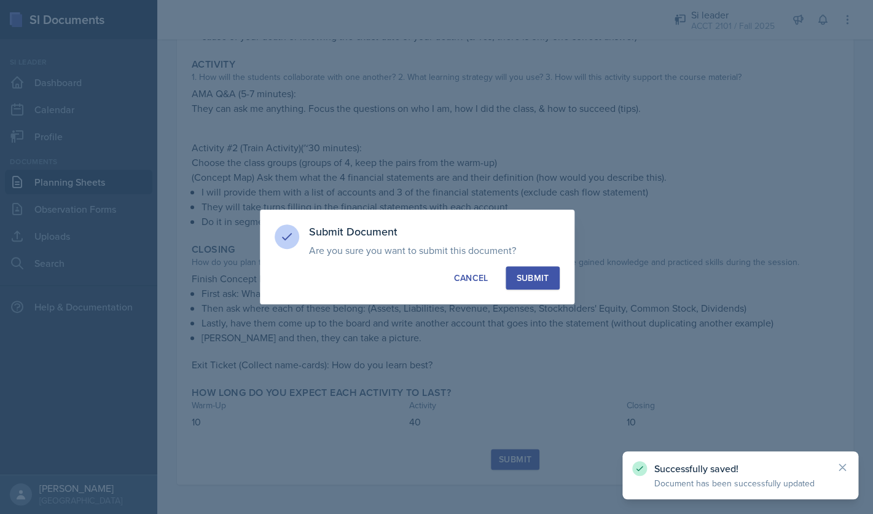
click at [536, 279] on div "Submit" at bounding box center [532, 278] width 33 height 12
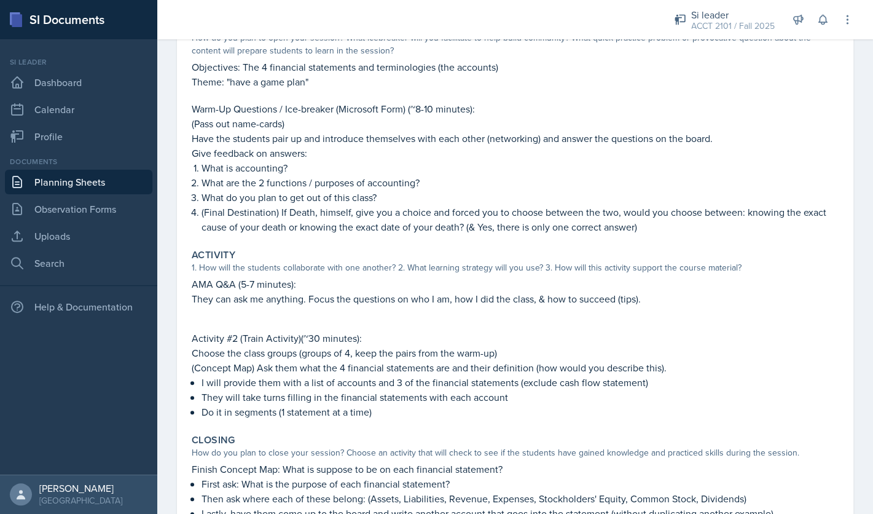
scroll to position [0, 0]
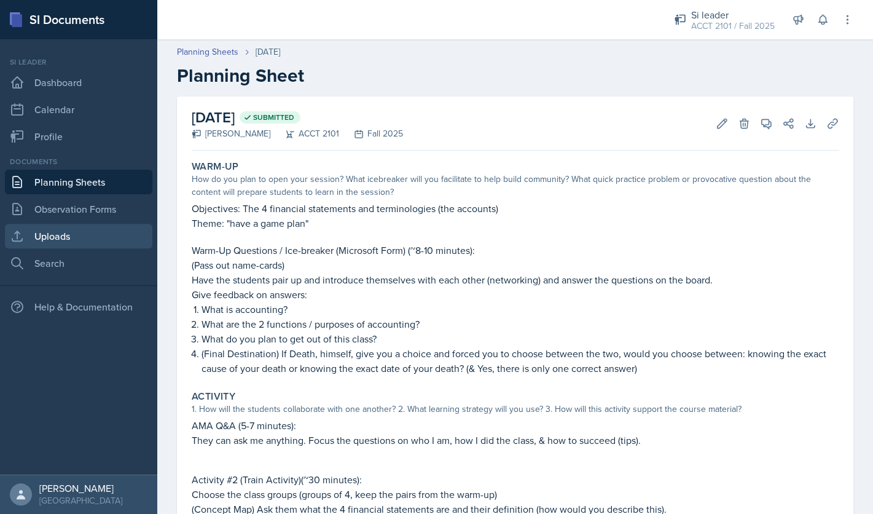
click at [94, 233] on link "Uploads" at bounding box center [78, 236] width 147 height 25
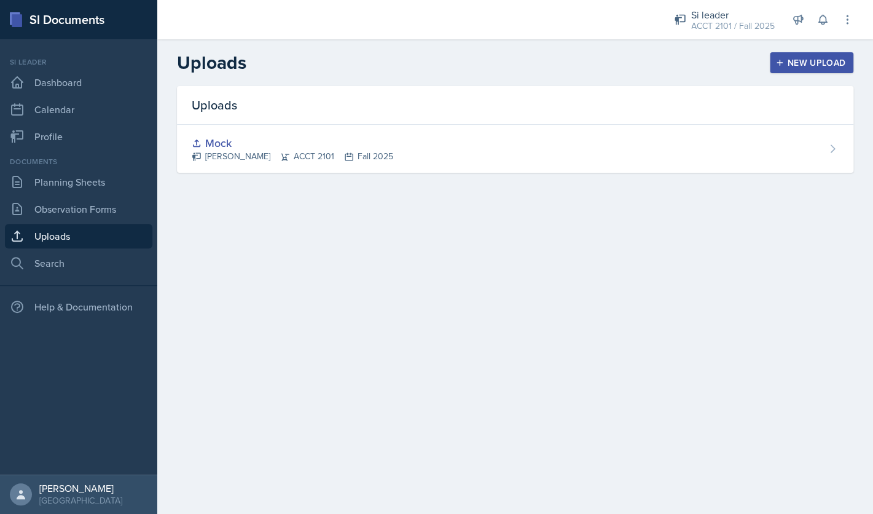
click at [790, 66] on div "New Upload" at bounding box center [812, 63] width 68 height 10
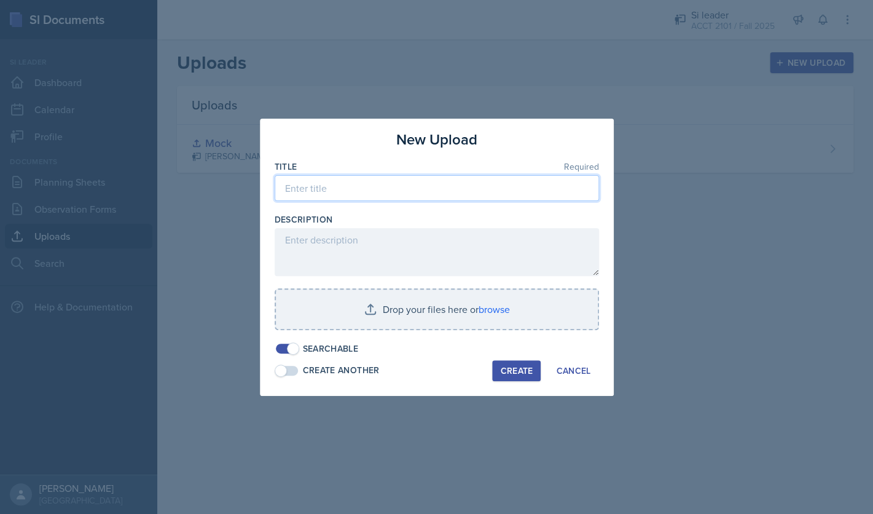
click at [482, 190] on input at bounding box center [437, 188] width 324 height 26
type input "SI ACCT 8-25"
click at [520, 375] on div "Create" at bounding box center [516, 370] width 33 height 10
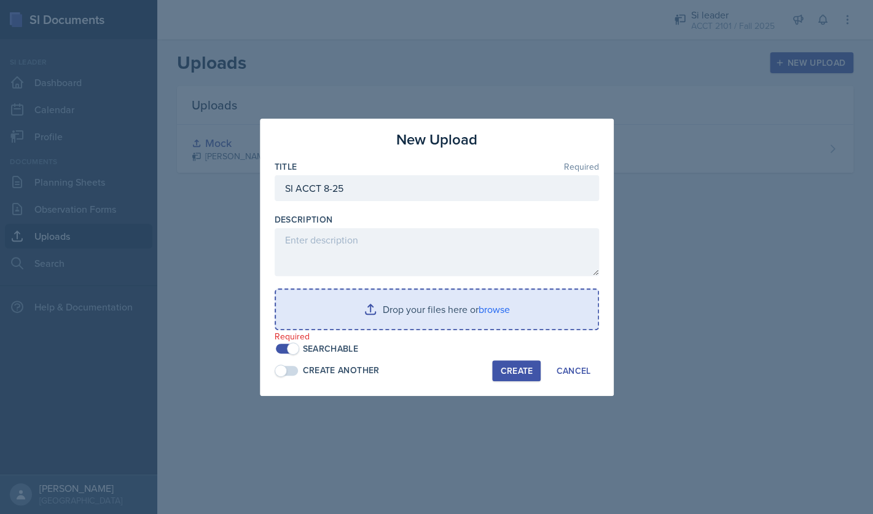
click at [506, 309] on input "file" at bounding box center [437, 308] width 322 height 39
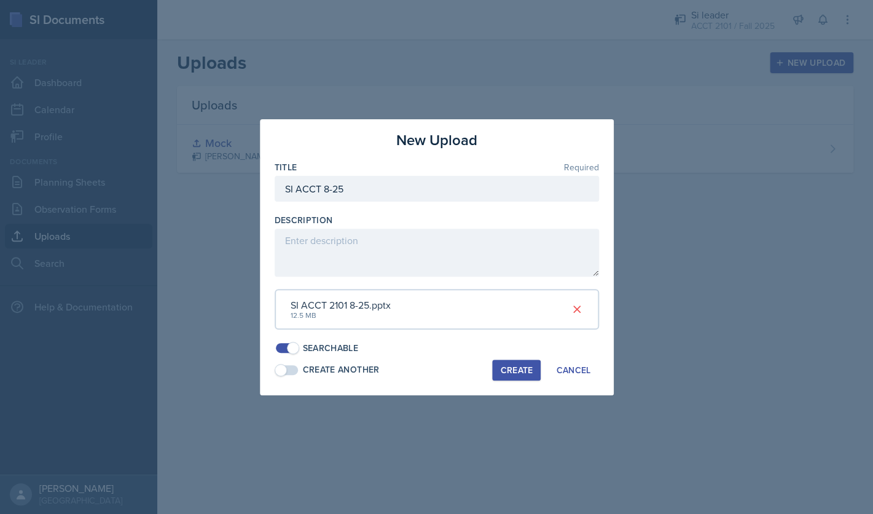
click at [520, 374] on div "Create" at bounding box center [516, 370] width 33 height 10
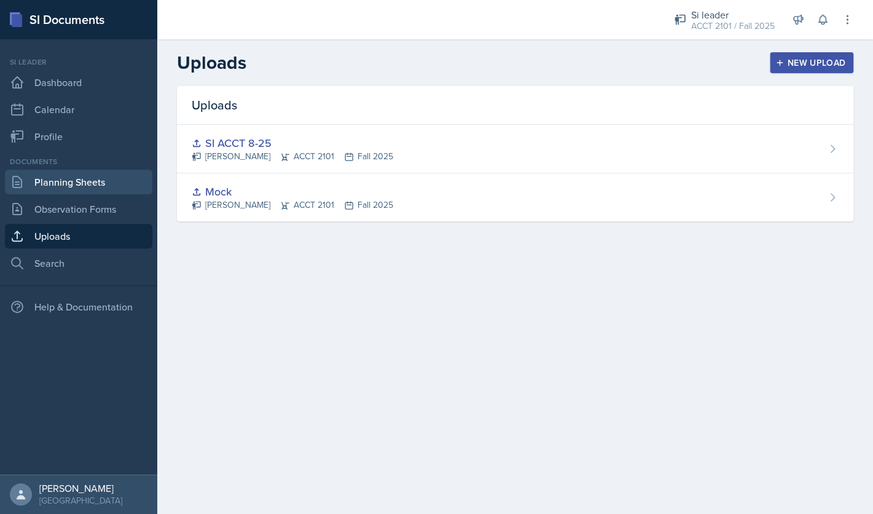
click at [87, 189] on link "Planning Sheets" at bounding box center [78, 182] width 147 height 25
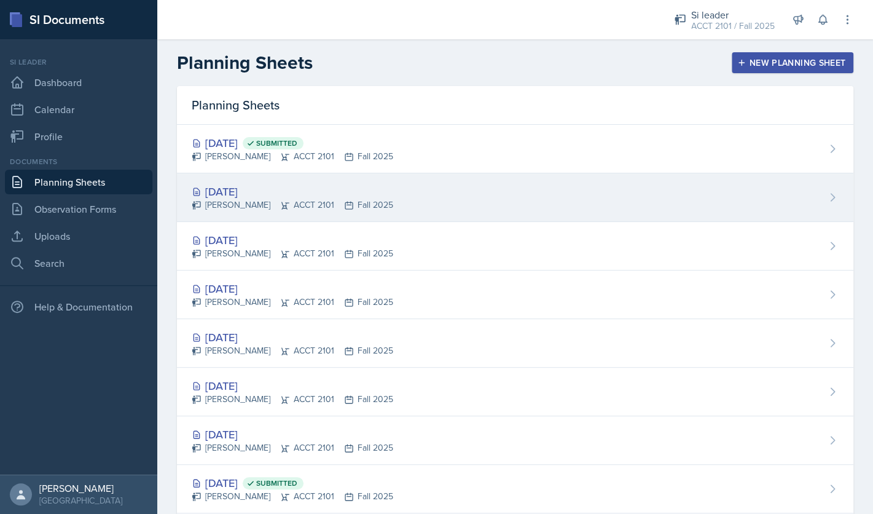
scroll to position [222, 0]
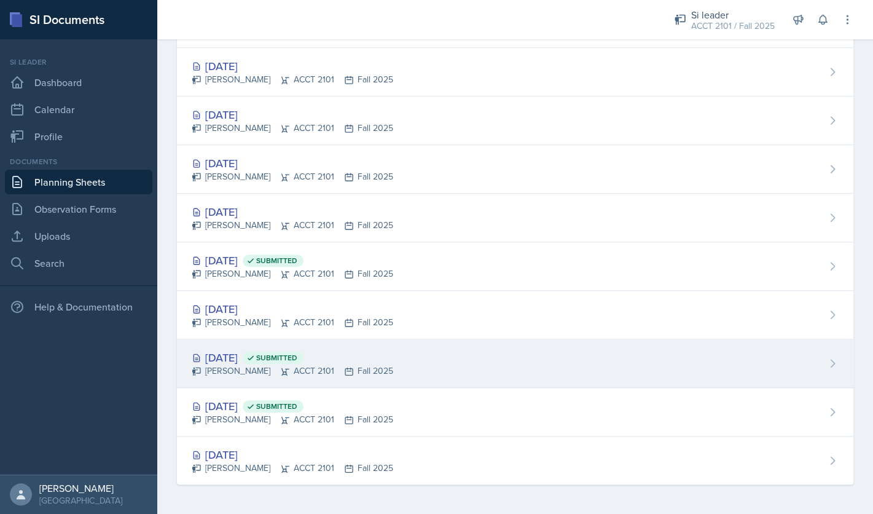
click at [671, 363] on div "Aug 25th, 2025 Submitted Franky Gao ACCT 2101 Fall 2025" at bounding box center [515, 363] width 676 height 49
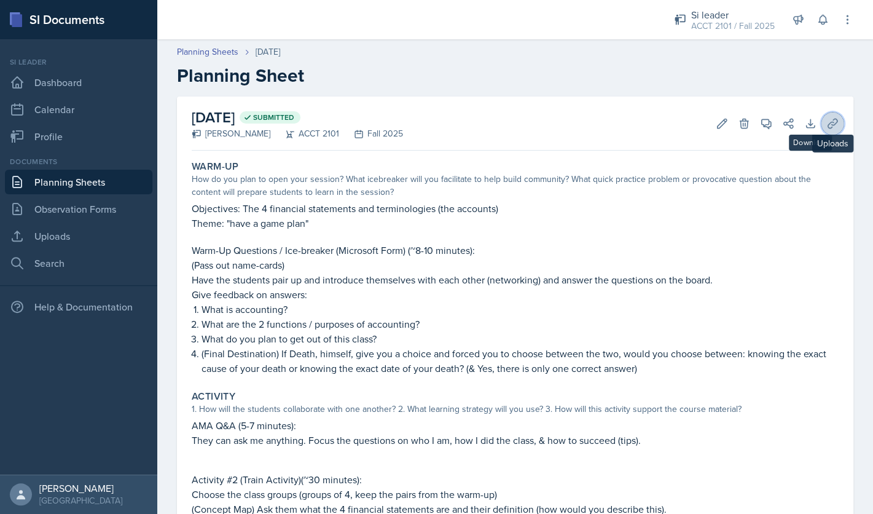
click at [834, 122] on icon at bounding box center [832, 123] width 12 height 12
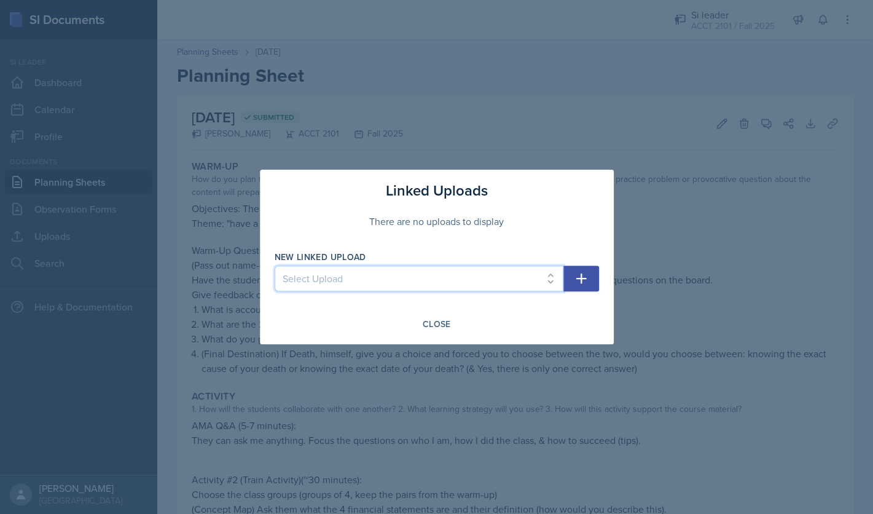
select select "1eca9c57-4950-4681-a286-2717e0cbc1bb"
click option "SI ACCT 8-25" at bounding box center [0, 0] width 0 height 0
click at [577, 279] on icon "button" at bounding box center [581, 278] width 10 height 10
select select
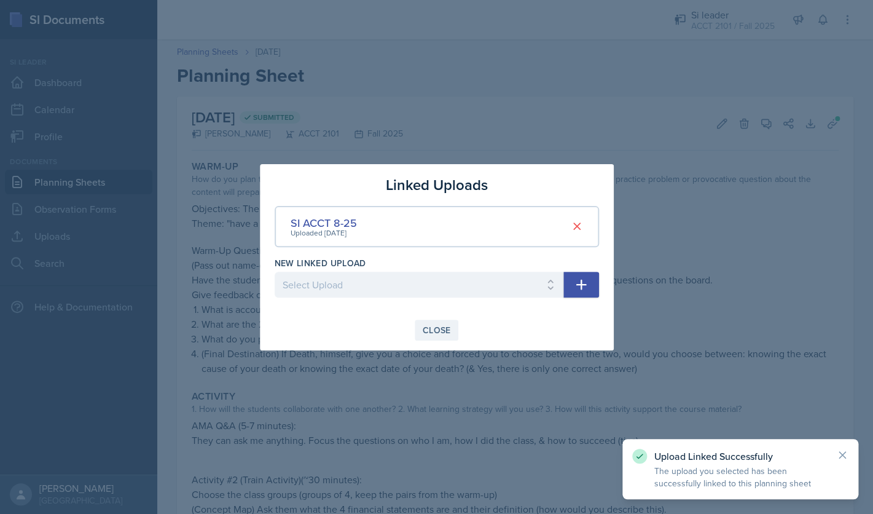
click at [450, 327] on div "Close" at bounding box center [437, 330] width 28 height 10
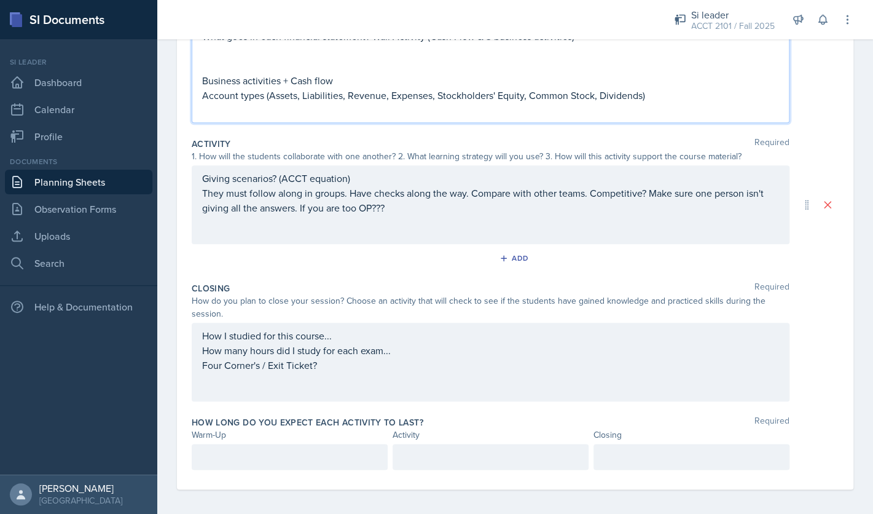
scroll to position [275, 0]
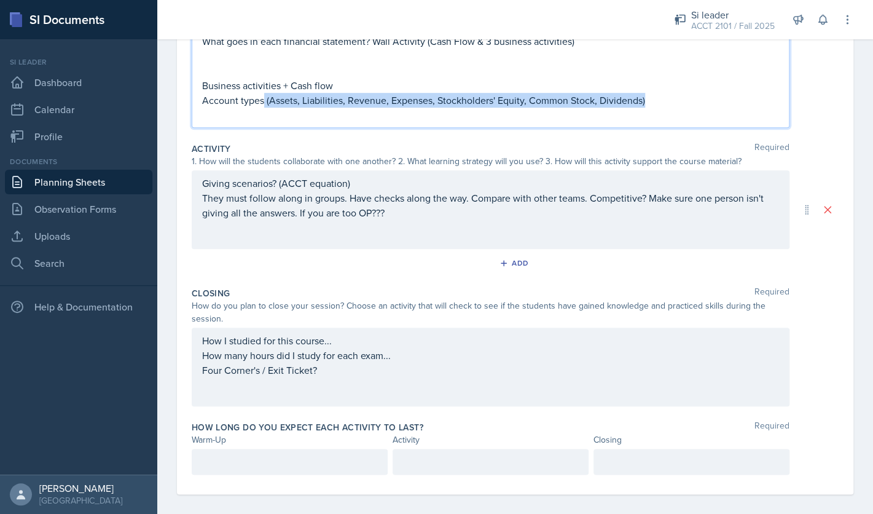
drag, startPoint x: 265, startPoint y: 103, endPoint x: 655, endPoint y: 99, distance: 390.1
click at [655, 99] on p "Account types (Assets, Liabilities, Revenue, Expenses, Stockholders' Equity, Co…" at bounding box center [490, 100] width 577 height 15
copy p "(Assets, Liabilities, Revenue, Expenses, Stockholders' Equity, Common Stock, Di…"
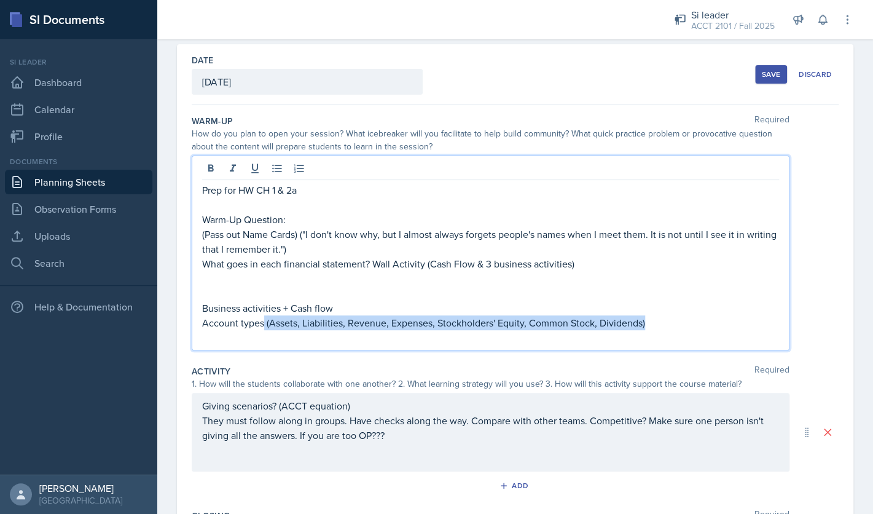
scroll to position [0, 0]
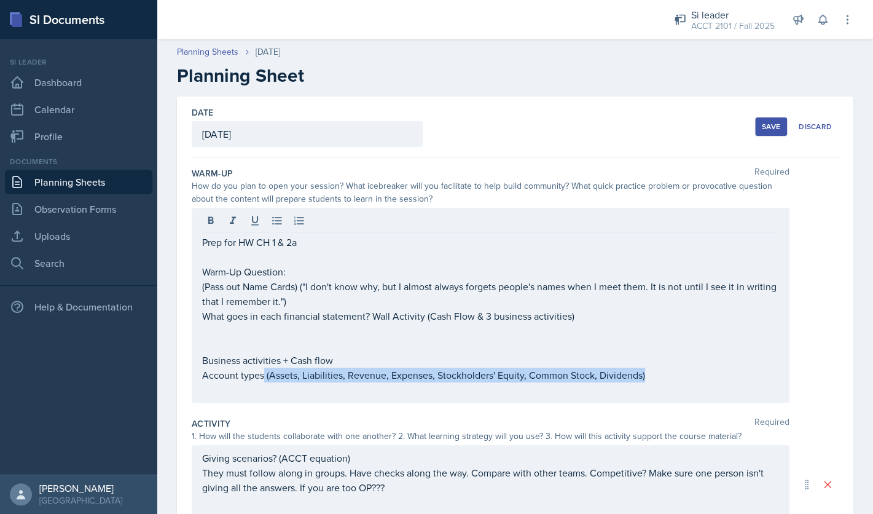
click at [773, 130] on div "Save" at bounding box center [771, 127] width 18 height 10
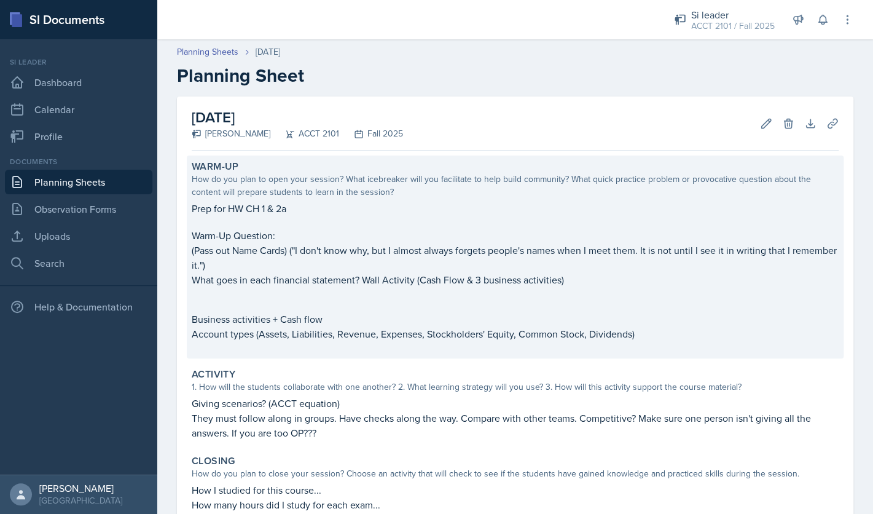
click at [578, 286] on p "What goes in each financial statement? Wall Activity (Cash Flow & 3 business ac…" at bounding box center [515, 279] width 647 height 15
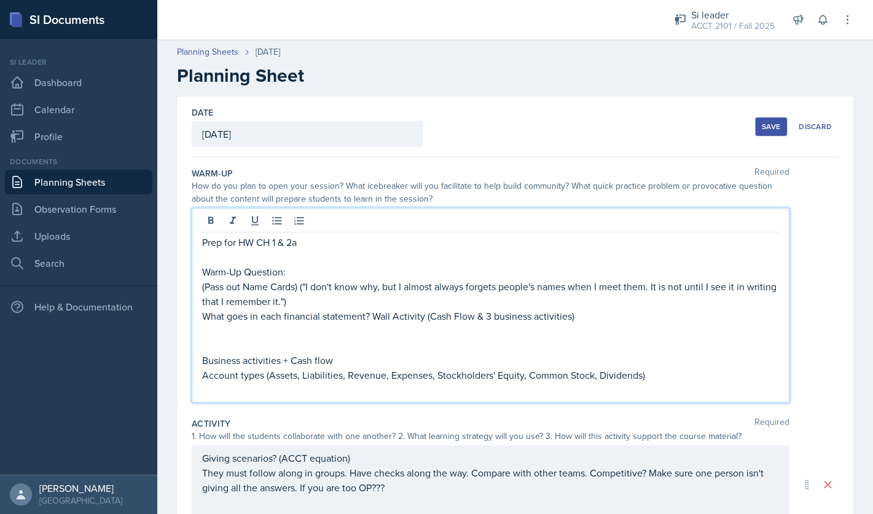
click at [560, 304] on div "Prep for HW CH 1 & 2a Warm-Up Question: (Pass out Name Cards) ("I don't know wh…" at bounding box center [490, 316] width 577 height 162
click at [244, 289] on p "(Pass out Name Cards) ("I don't know why, but I almost always forgets people's …" at bounding box center [490, 293] width 577 height 29
click at [318, 289] on p "(Pass out their Name Cards) ("I don't know why, but I almost always forgets peo…" at bounding box center [490, 293] width 577 height 29
click at [310, 250] on p at bounding box center [490, 256] width 577 height 15
click at [308, 242] on p "Prep for HW CH 1 & 2a" at bounding box center [490, 242] width 577 height 15
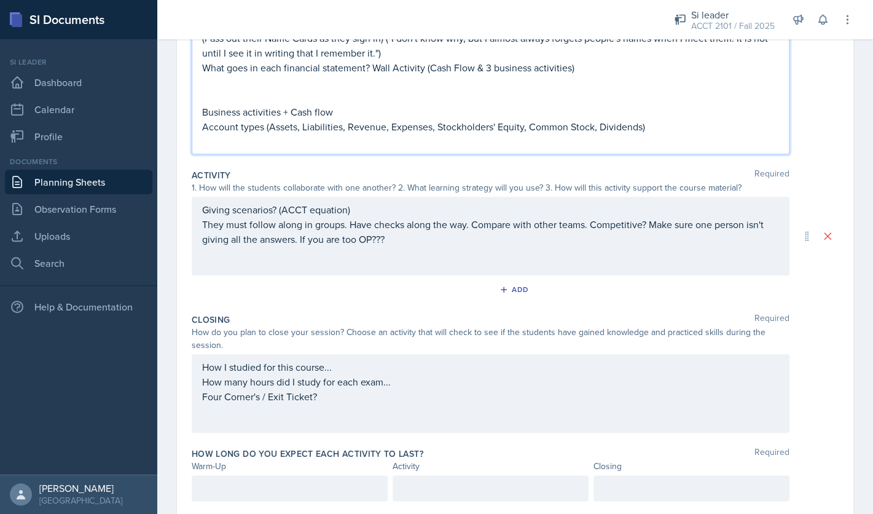
scroll to position [284, 0]
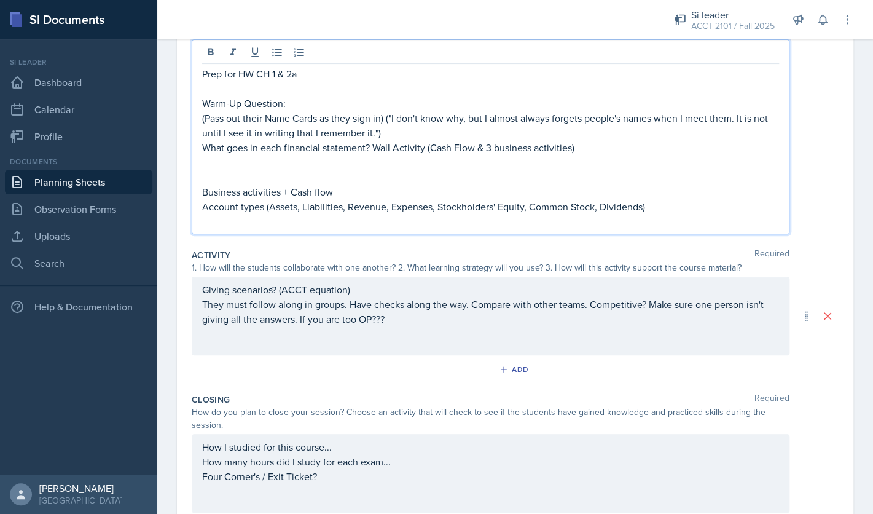
click at [451, 332] on div "Giving scenarios? (ACCT equation) They must follow along in groups. Have checks…" at bounding box center [491, 315] width 598 height 79
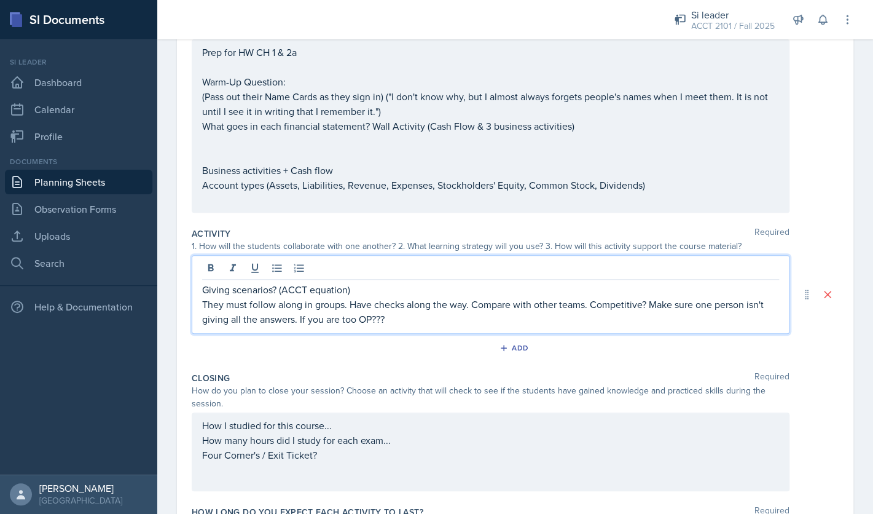
scroll to position [147, 0]
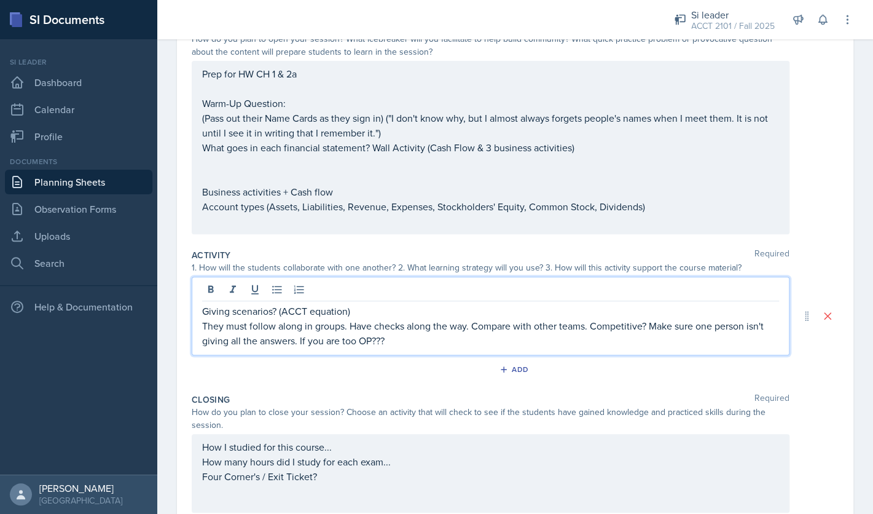
click at [428, 346] on p "They must follow along in groups. Have checks along the way. Compare with other…" at bounding box center [490, 332] width 577 height 29
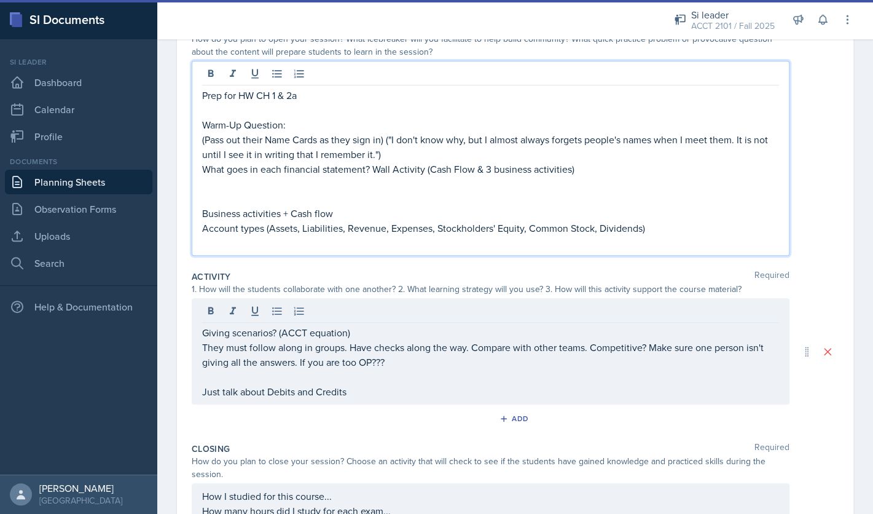
click at [205, 75] on div "Prep for HW CH 1 & 2a Warm-Up Question: (Pass out their Name Cards as they sign…" at bounding box center [491, 158] width 598 height 195
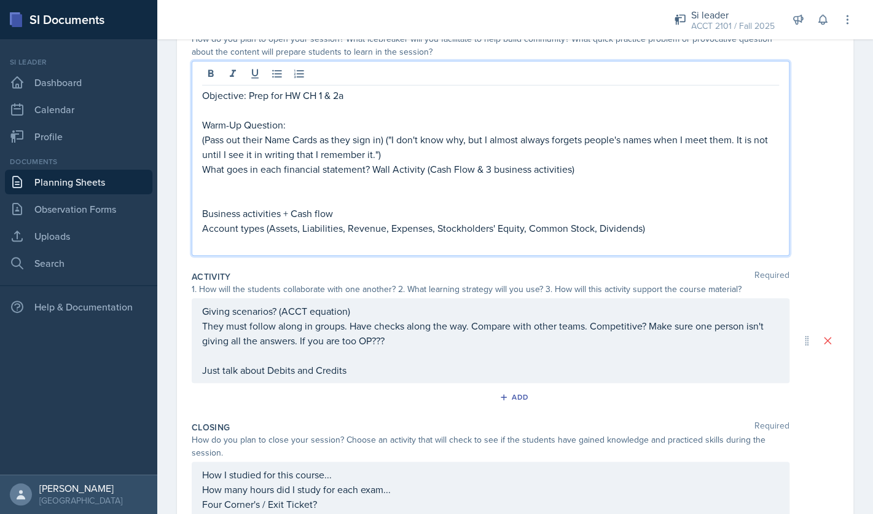
click at [368, 100] on p "Objective: Prep for HW CH 1 & 2a" at bounding box center [490, 95] width 577 height 15
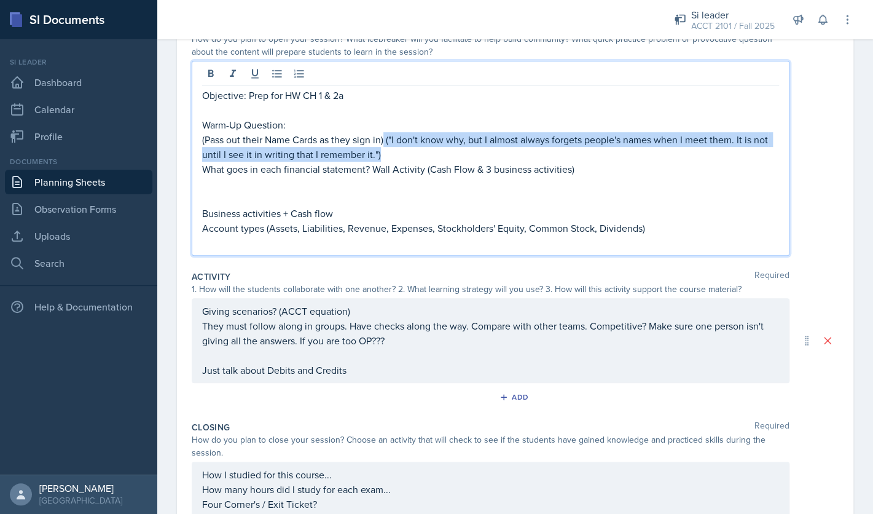
drag, startPoint x: 399, startPoint y: 154, endPoint x: 386, endPoint y: 136, distance: 22.0
click at [386, 136] on p "(Pass out their Name Cards as they sign in) ("I don't know why, but I almost al…" at bounding box center [490, 146] width 577 height 29
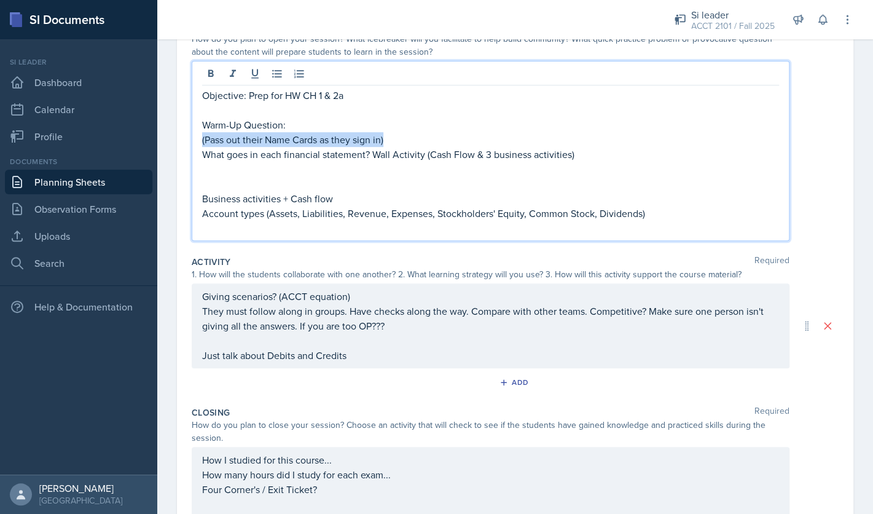
drag, startPoint x: 393, startPoint y: 141, endPoint x: 180, endPoint y: 141, distance: 213.2
click at [192, 141] on div "Objective: Prep for HW CH 1 & 2a Warm-Up Question: (Pass out their Name Cards a…" at bounding box center [491, 151] width 598 height 180
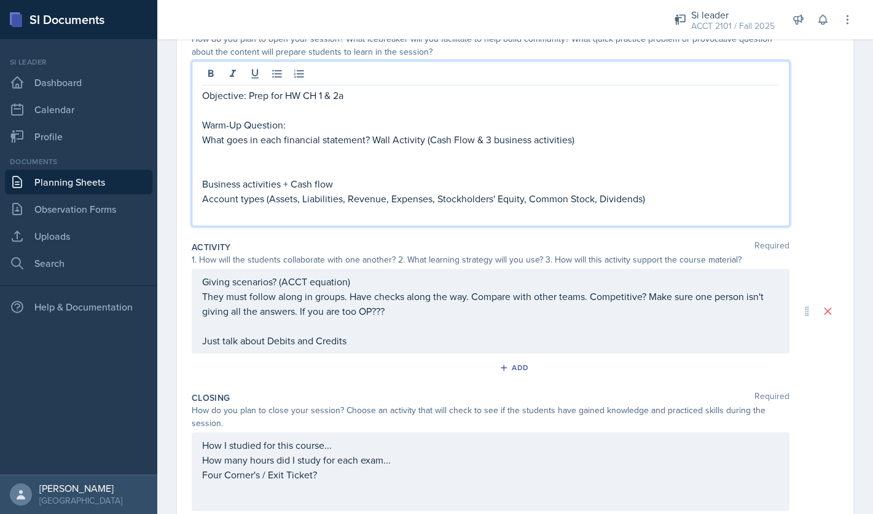
click at [230, 115] on p at bounding box center [490, 110] width 577 height 15
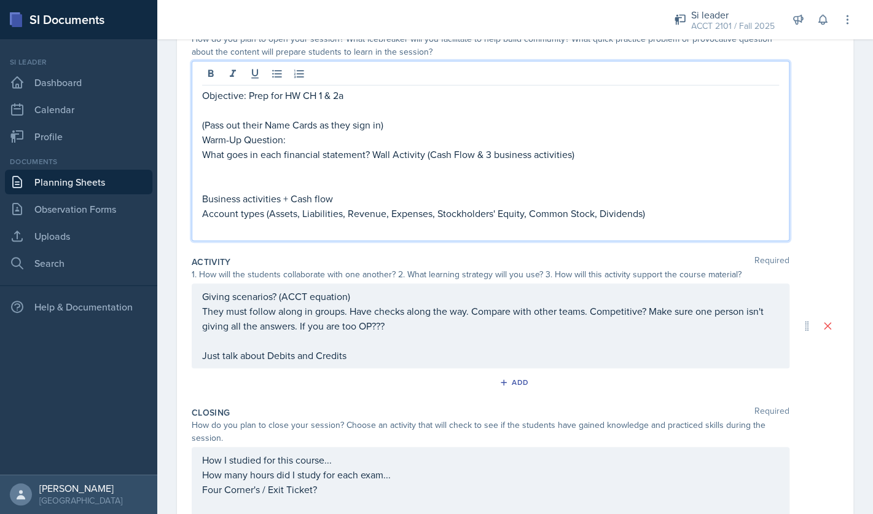
click at [291, 144] on p "Warm-Up Question:" at bounding box center [490, 139] width 577 height 15
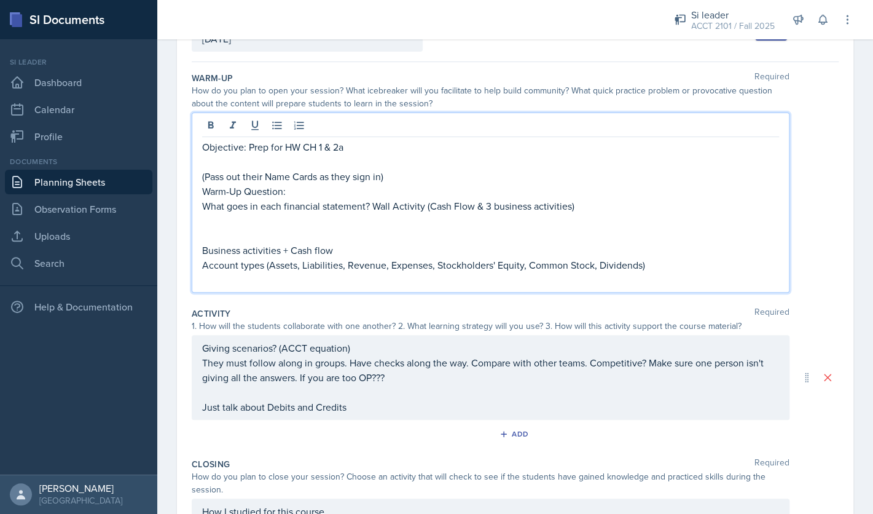
scroll to position [276, 0]
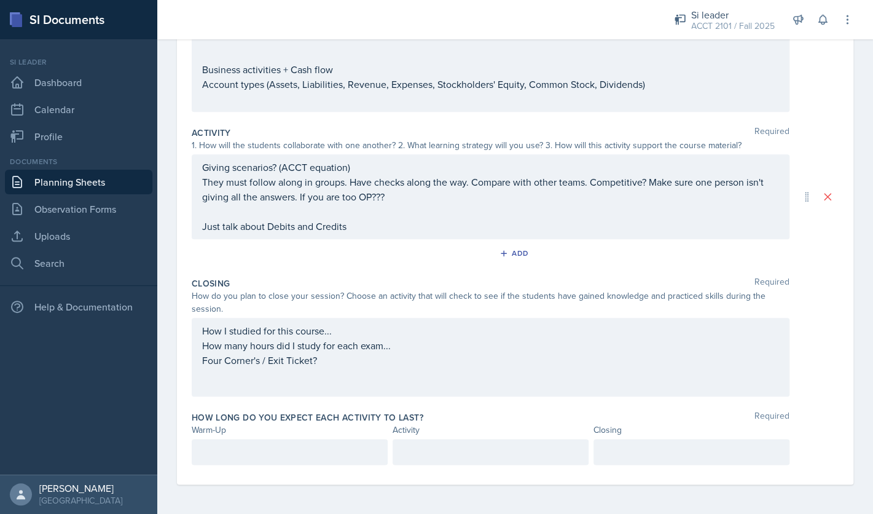
click at [485, 380] on div "How I studied for this course... How many hours did I study for each exam... Fo…" at bounding box center [491, 357] width 598 height 79
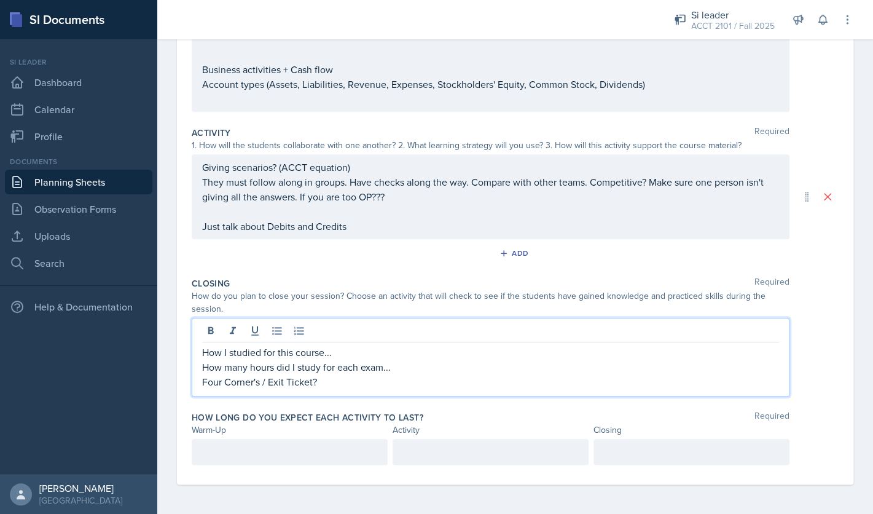
click at [485, 380] on p "Four Corner's / Exit Ticket?" at bounding box center [490, 381] width 577 height 15
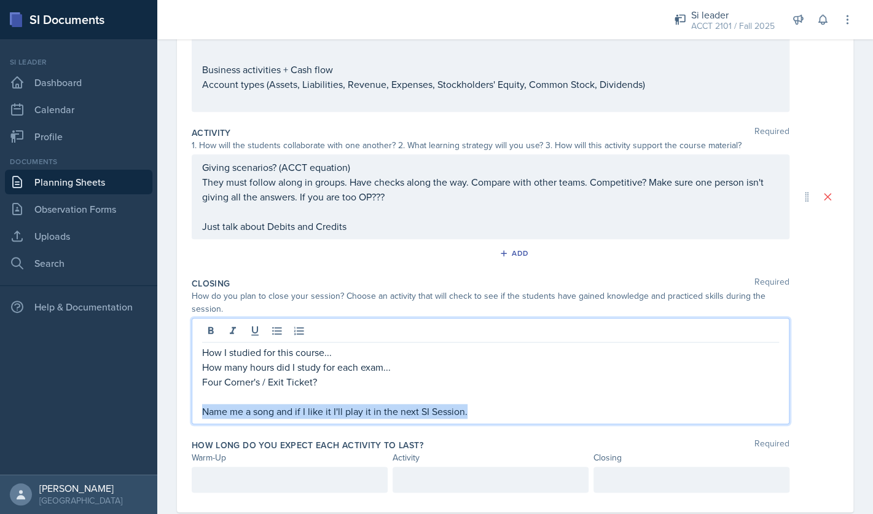
drag, startPoint x: 497, startPoint y: 408, endPoint x: 197, endPoint y: 413, distance: 300.4
click at [197, 413] on div "How I studied for this course... How many hours did I study for each exam... Fo…" at bounding box center [491, 371] width 598 height 106
copy p "Name me a song and if I like it I'll play it in the next SI Session."
click at [443, 302] on div "How do you plan to close your session? Choose an activity that will check to se…" at bounding box center [491, 302] width 598 height 26
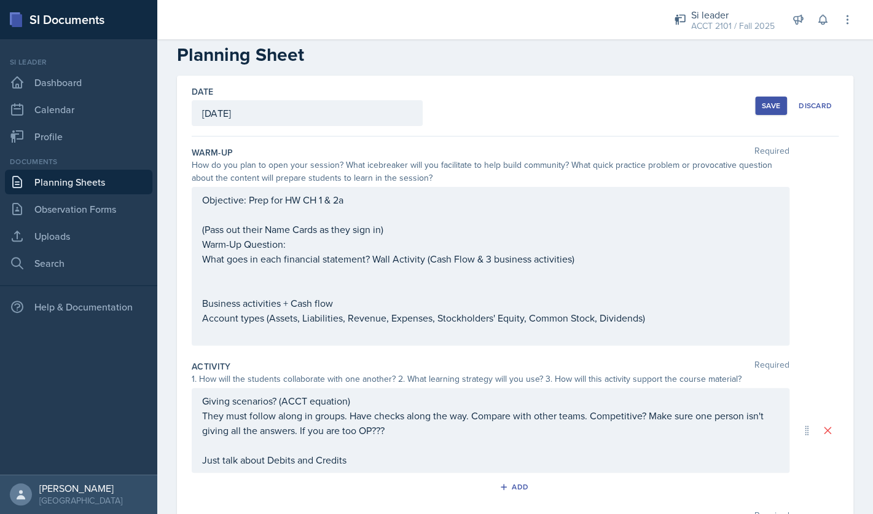
scroll to position [9, 0]
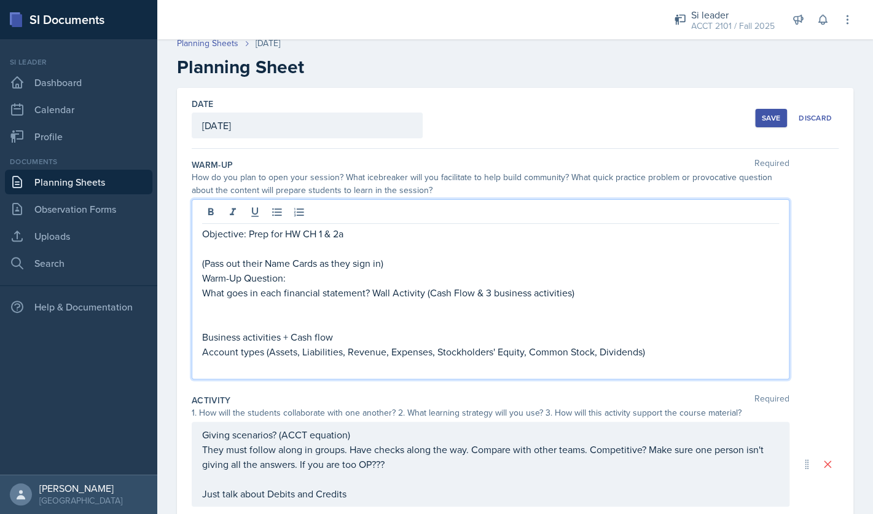
click at [284, 259] on div "Objective: Prep for HW CH 1 & 2a (Pass out their Name Cards as they sign in) Wa…" at bounding box center [490, 299] width 577 height 147
click at [206, 294] on p "What goes in each financial statement? Wall Activity (Cash Flow & 3 business ac…" at bounding box center [490, 292] width 577 height 15
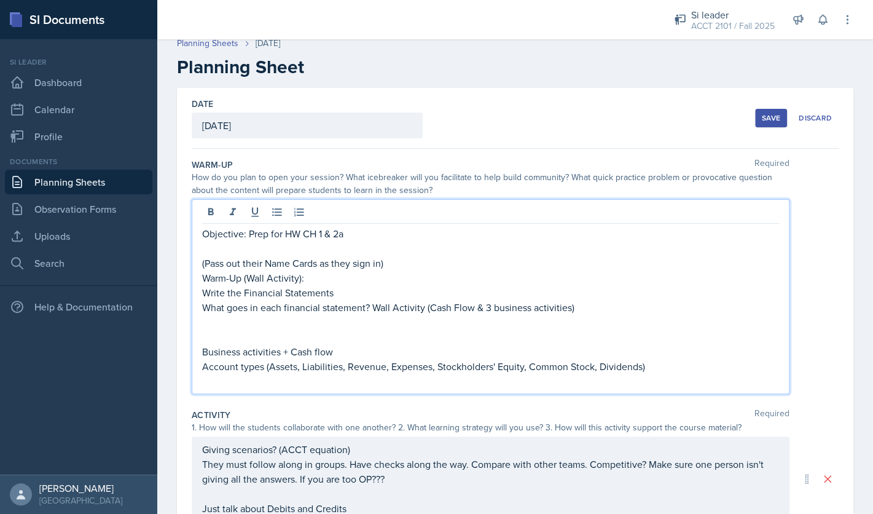
click at [203, 291] on p "Write the Financial Statements" at bounding box center [490, 292] width 577 height 15
click at [365, 292] on p "Write the Financial Statements" at bounding box center [495, 292] width 567 height 15
click at [252, 292] on p "Write the Financial Statements" at bounding box center [495, 292] width 567 height 15
click at [363, 294] on p "Write the 4 Financial Statements" at bounding box center [495, 292] width 567 height 15
click at [212, 293] on li "Write the 4 Financial Statements on the board" at bounding box center [495, 292] width 567 height 15
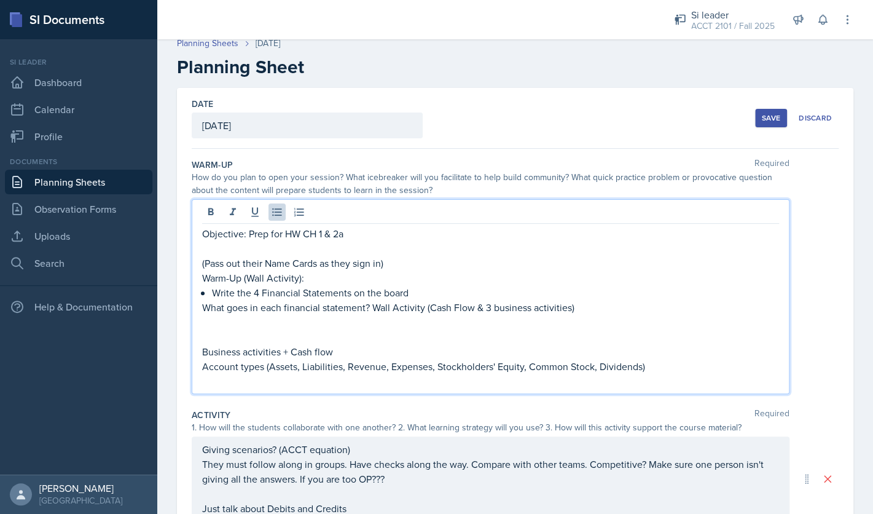
click at [212, 294] on p "Write the 4 Financial Statements on the board" at bounding box center [495, 292] width 567 height 15
drag, startPoint x: 469, startPoint y: 294, endPoint x: 566, endPoint y: 292, distance: 97.1
click at [566, 292] on p "Ask them what the 4 financial statements are and write the 4 Financial Statemen…" at bounding box center [495, 292] width 567 height 15
click at [593, 288] on p "Ask them what the 4 financial statements are and write them on the board" at bounding box center [495, 292] width 567 height 15
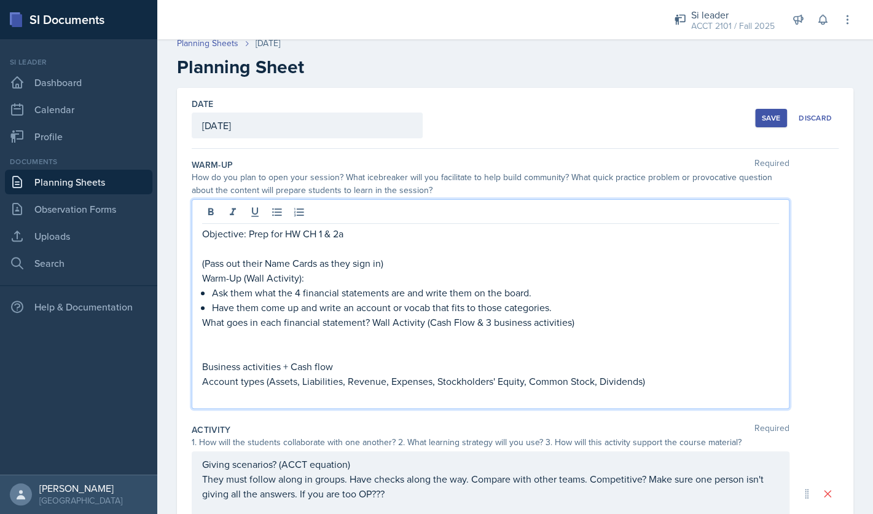
click at [584, 322] on p "What goes in each financial statement? Wall Activity (Cash Flow & 3 business ac…" at bounding box center [490, 322] width 577 height 15
drag, startPoint x: 423, startPoint y: 325, endPoint x: 201, endPoint y: 326, distance: 222.4
click at [201, 326] on div "Objective: Prep for HW CH 1 & 2a (Pass out their Name Cards as they sign in) Wa…" at bounding box center [491, 303] width 598 height 209
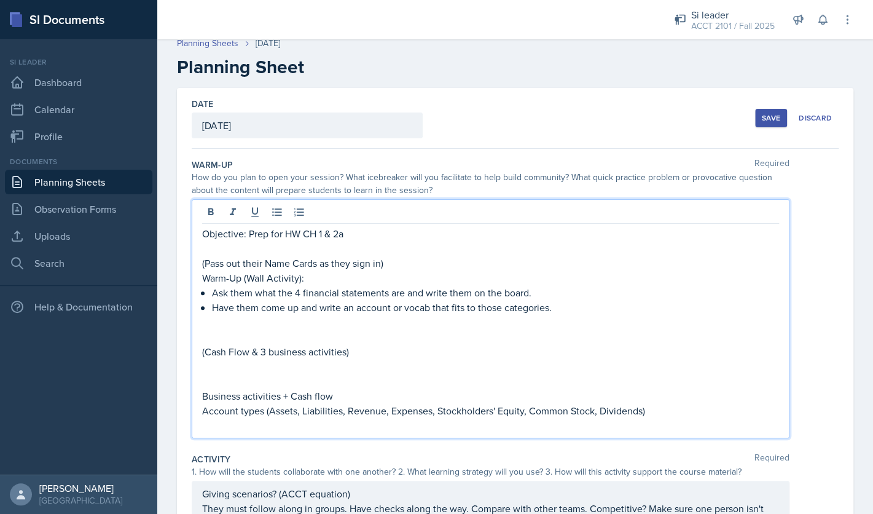
click at [332, 335] on p at bounding box center [490, 336] width 577 height 15
click at [354, 334] on p at bounding box center [490, 336] width 577 height 15
click at [380, 331] on p at bounding box center [490, 336] width 577 height 15
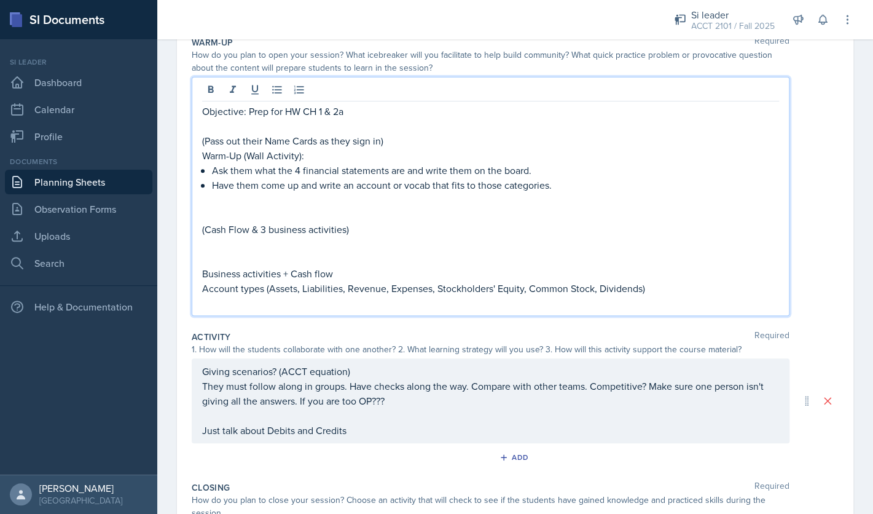
scroll to position [134, 0]
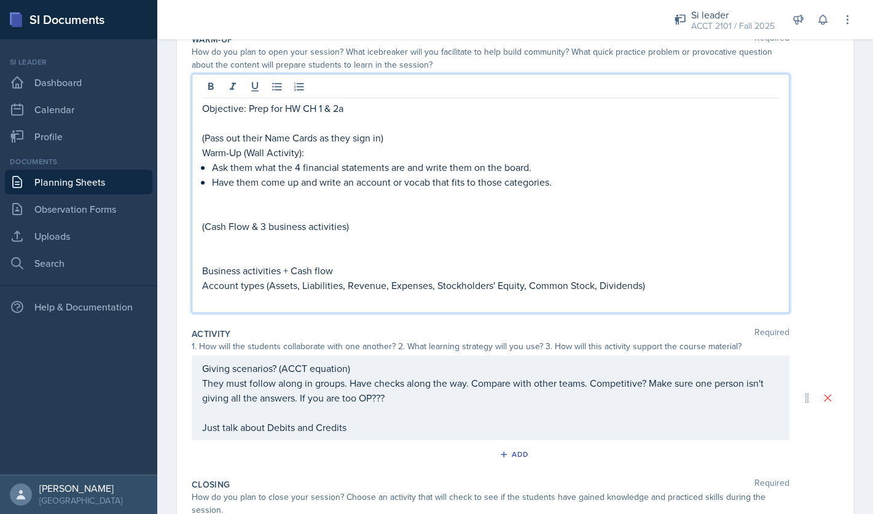
click at [338, 251] on p at bounding box center [490, 255] width 577 height 15
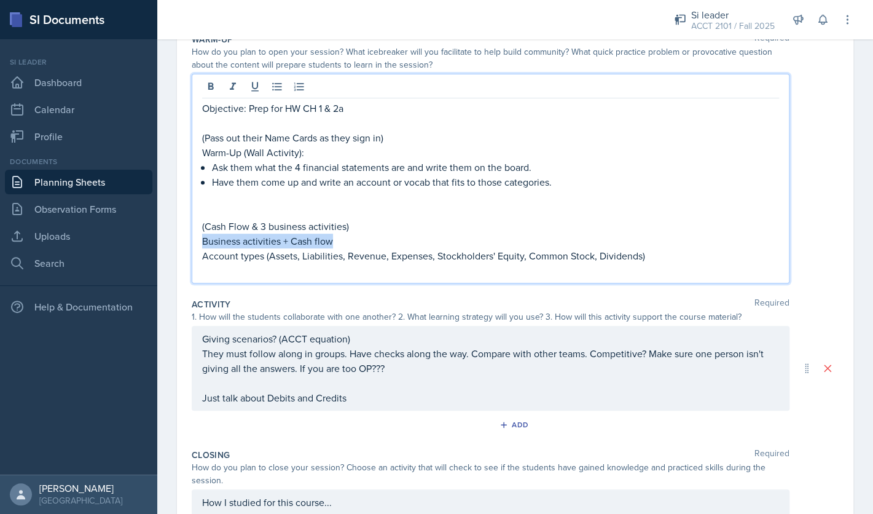
drag, startPoint x: 341, startPoint y: 242, endPoint x: 200, endPoint y: 239, distance: 141.3
click at [200, 239] on div "Objective: Prep for HW CH 1 & 2a (Pass out their Name Cards as they sign in) Wa…" at bounding box center [491, 178] width 598 height 209
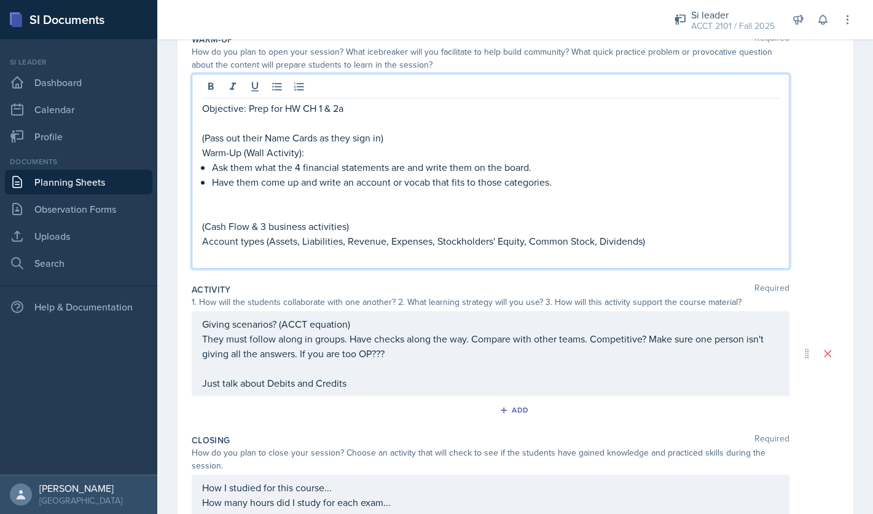
click at [269, 204] on p at bounding box center [490, 211] width 577 height 15
click at [442, 142] on p "(Pass out their Name Cards as they sign in)" at bounding box center [490, 137] width 577 height 15
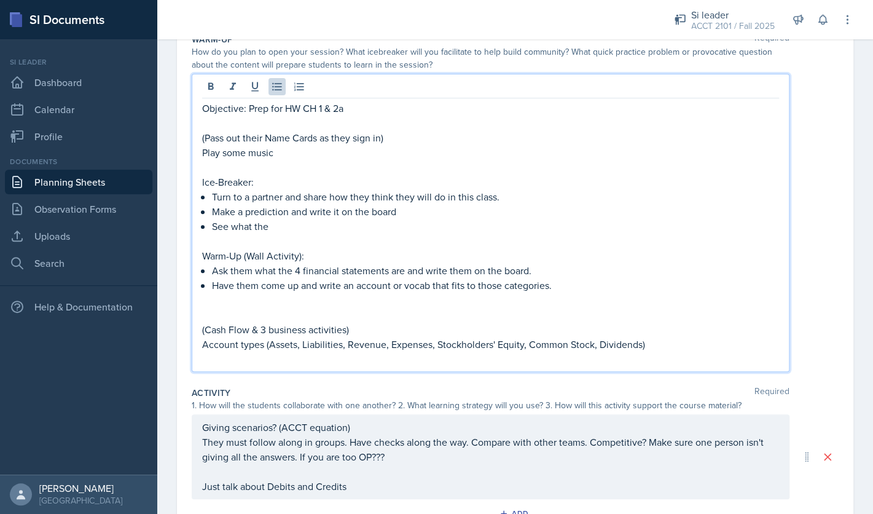
click at [290, 213] on p "Make a prediction and write it on the board" at bounding box center [495, 211] width 567 height 15
click at [305, 233] on p "See what the" at bounding box center [495, 226] width 567 height 15
click at [601, 281] on p "Have them come up and write an account or vocab that fits to those categories." at bounding box center [495, 285] width 567 height 15
click at [644, 302] on p at bounding box center [490, 299] width 577 height 15
click at [639, 315] on p at bounding box center [490, 314] width 577 height 15
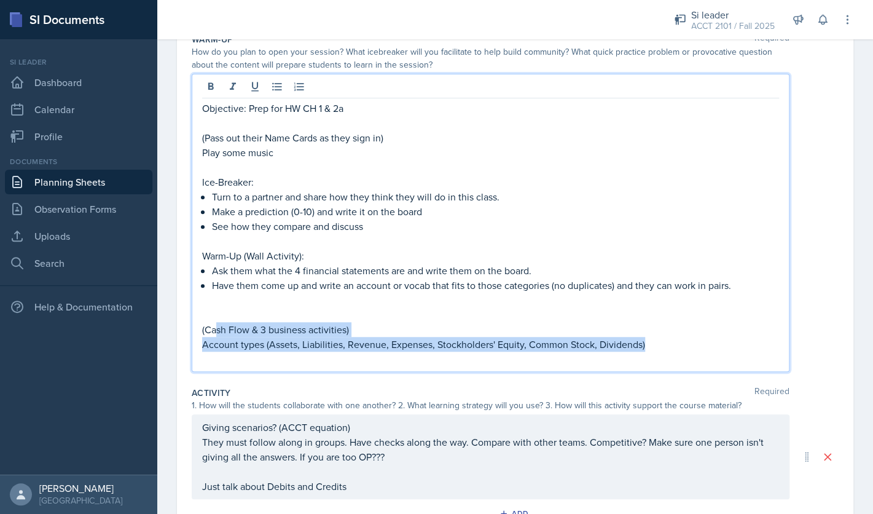
drag, startPoint x: 670, startPoint y: 348, endPoint x: 216, endPoint y: 322, distance: 454.7
click at [216, 322] on div "Objective: Prep for HW CH 1 & 2a (Pass out their Name Cards as they sign in) Pl…" at bounding box center [490, 233] width 577 height 265
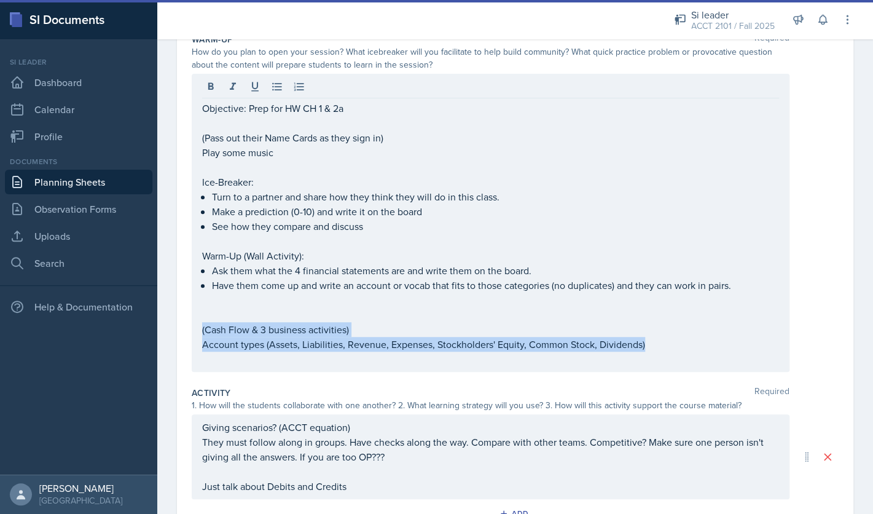
drag, startPoint x: 199, startPoint y: 324, endPoint x: 663, endPoint y: 345, distance: 464.3
click at [663, 345] on div "Objective: Prep for HW CH 1 & 2a (Pass out their Name Cards as they sign in) Pl…" at bounding box center [491, 223] width 598 height 298
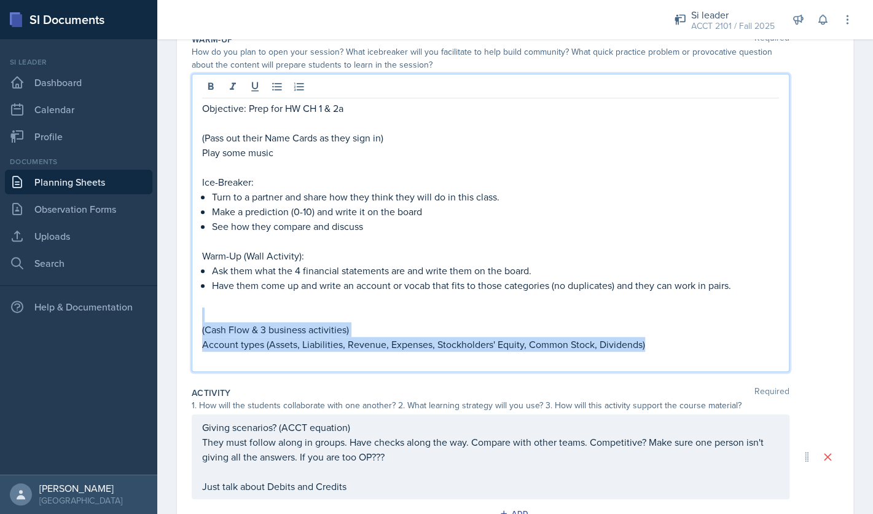
drag, startPoint x: 668, startPoint y: 346, endPoint x: 216, endPoint y: 317, distance: 452.4
click at [216, 317] on div "Objective: Prep for HW CH 1 & 2a (Pass out their Name Cards as they sign in) Pl…" at bounding box center [490, 233] width 577 height 265
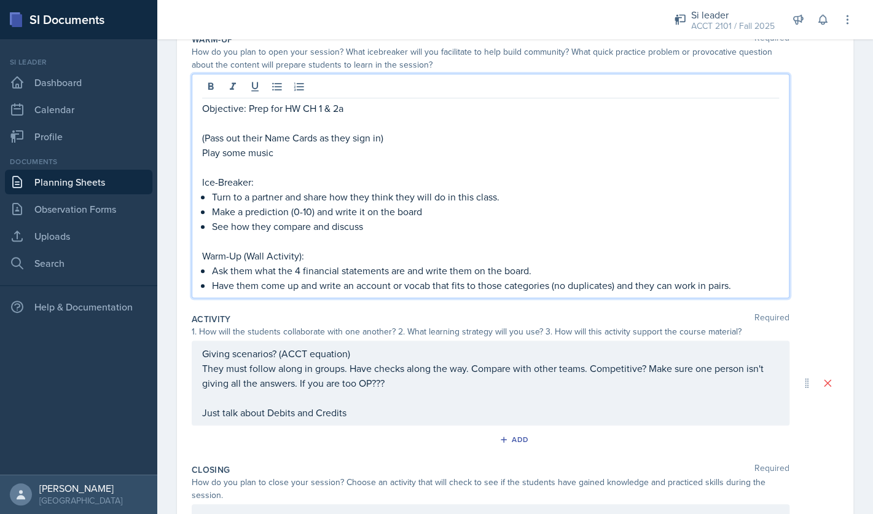
click at [251, 186] on p "Ice-Breaker:" at bounding box center [490, 181] width 577 height 15
click at [300, 257] on p "Warm-Up (Wall Activity):" at bounding box center [490, 255] width 577 height 15
click at [738, 286] on p "Have them come up and write an account or vocab that fits to those categories (…" at bounding box center [495, 285] width 567 height 15
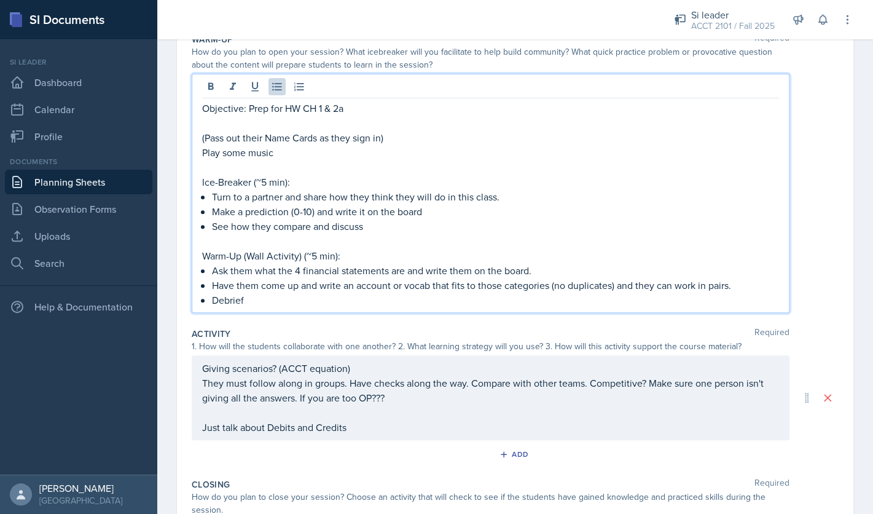
scroll to position [161, 0]
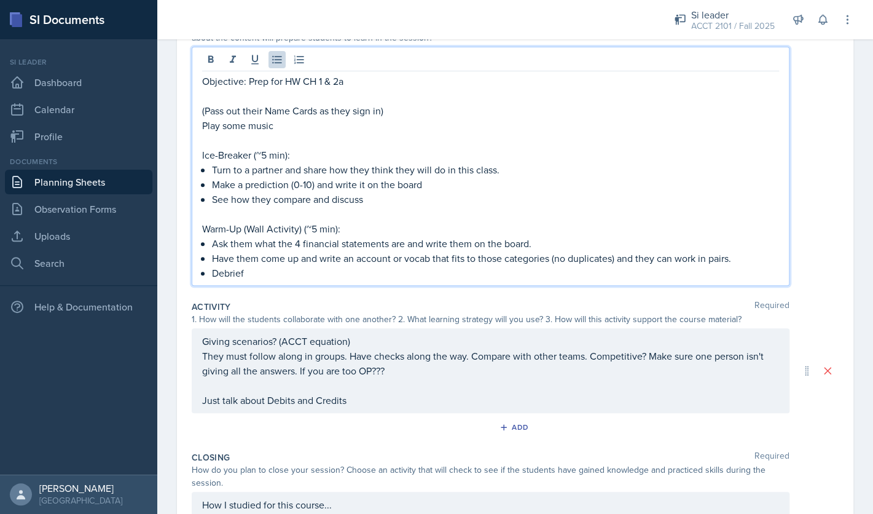
click at [316, 230] on p "Warm-Up (Wall Activity) (~5 min):" at bounding box center [490, 228] width 577 height 15
click at [370, 345] on div "Giving scenarios? (ACCT equation) They must follow along in groups. Have checks…" at bounding box center [491, 370] width 598 height 85
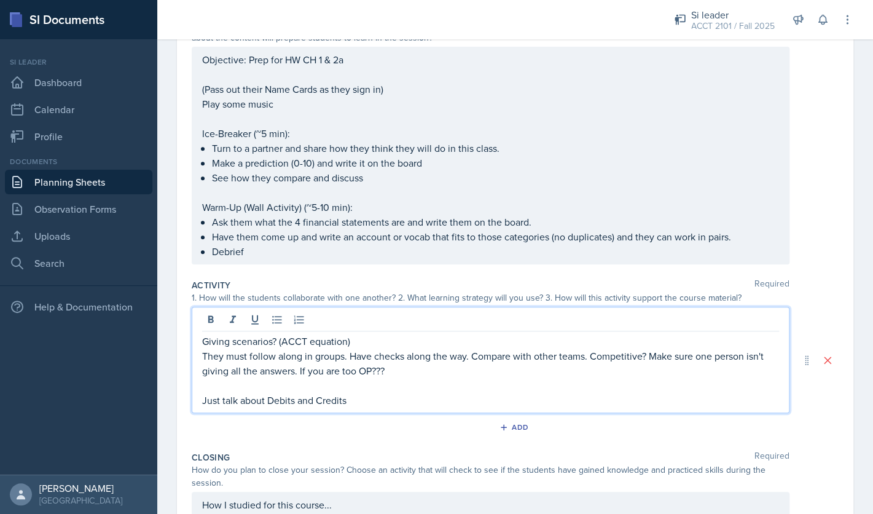
click at [363, 342] on p "Giving scenarios? (ACCT equation)" at bounding box center [490, 341] width 577 height 15
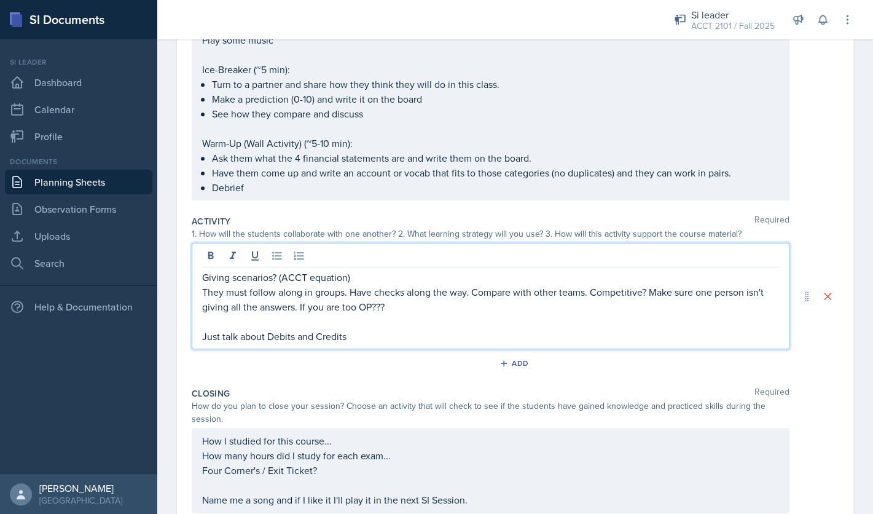
scroll to position [226, 0]
click at [203, 276] on p "Giving scenarios? (ACCT equation)" at bounding box center [490, 275] width 577 height 15
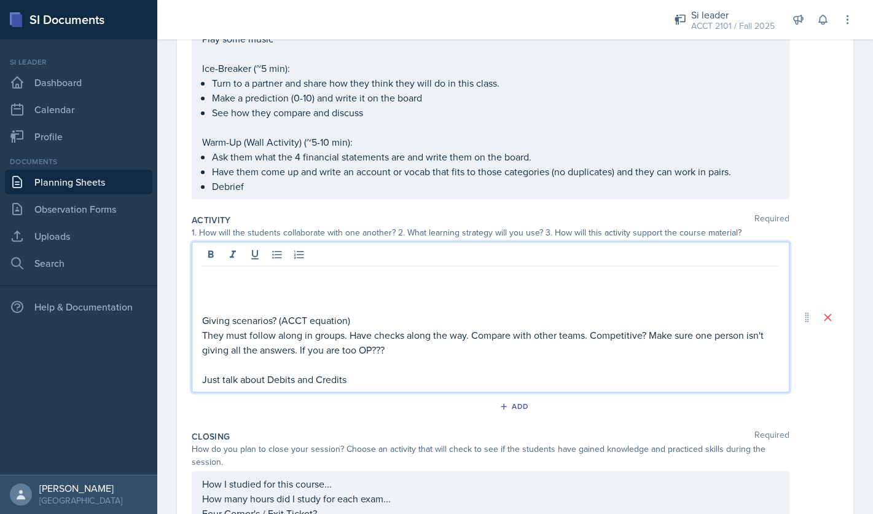
click at [234, 279] on p at bounding box center [490, 275] width 577 height 15
click at [214, 295] on p at bounding box center [490, 290] width 577 height 15
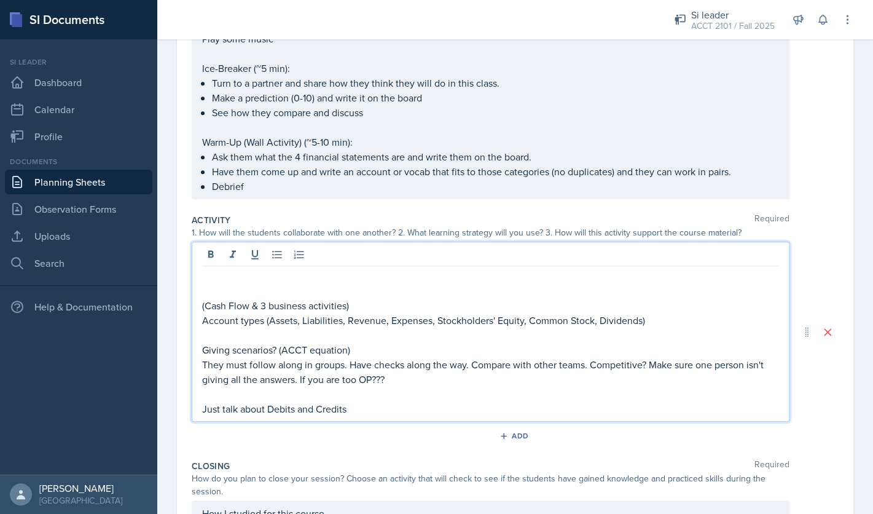
click at [231, 286] on p at bounding box center [490, 290] width 577 height 15
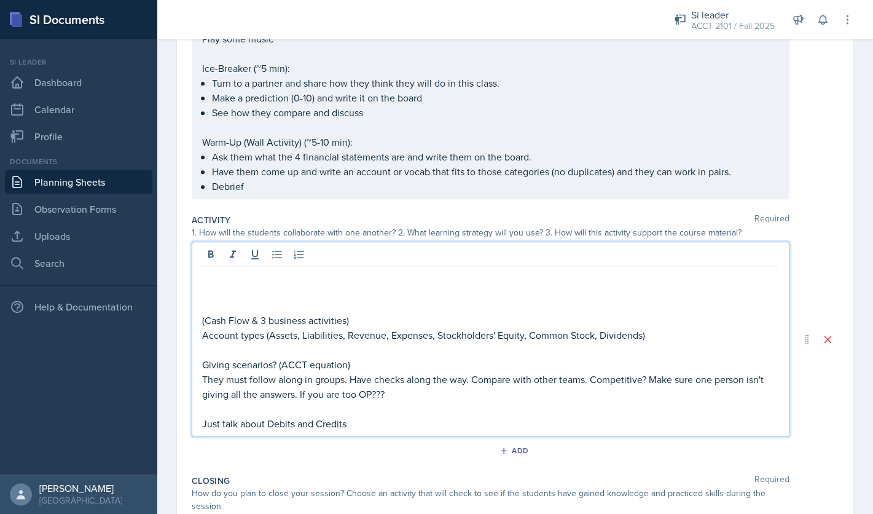
scroll to position [0, 0]
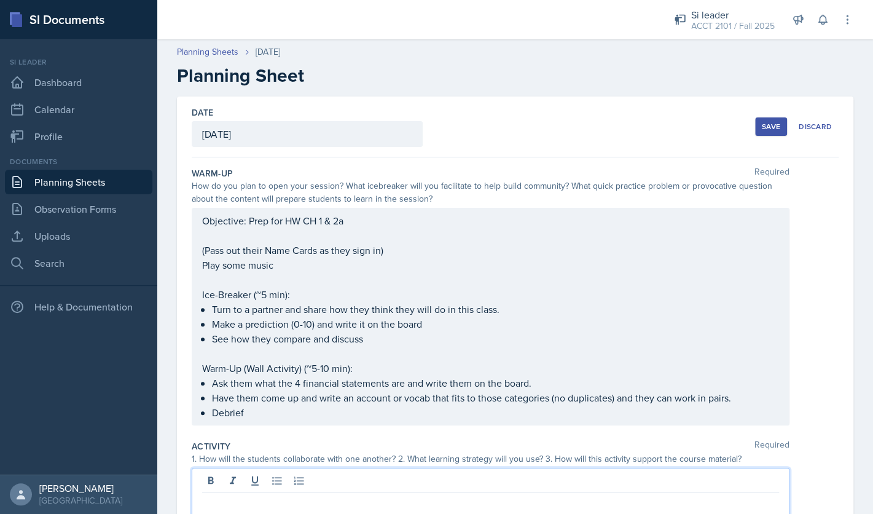
click at [754, 131] on div "Date [DATE] [DATE] 27 28 29 30 31 1 2 3 4 5 6 7 8 9 10 11 12 13 14 15 16 17 18 …" at bounding box center [515, 126] width 647 height 61
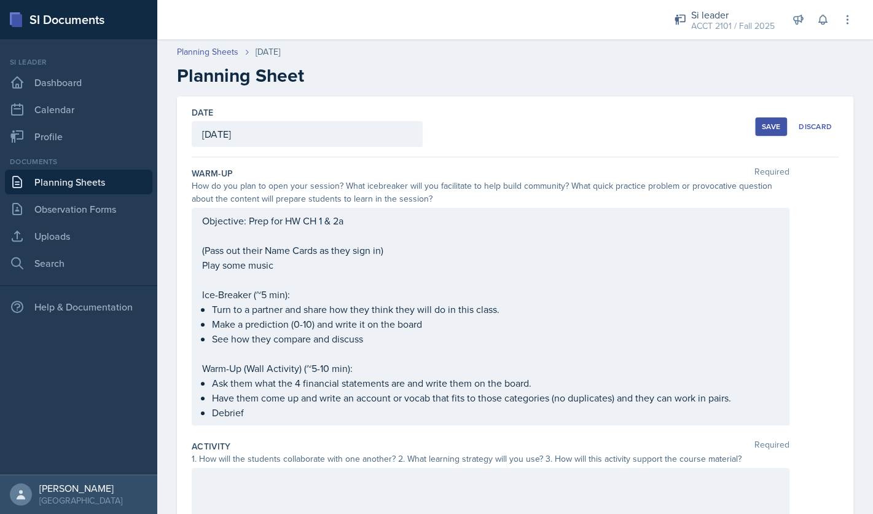
click at [763, 130] on div "Save" at bounding box center [771, 127] width 18 height 10
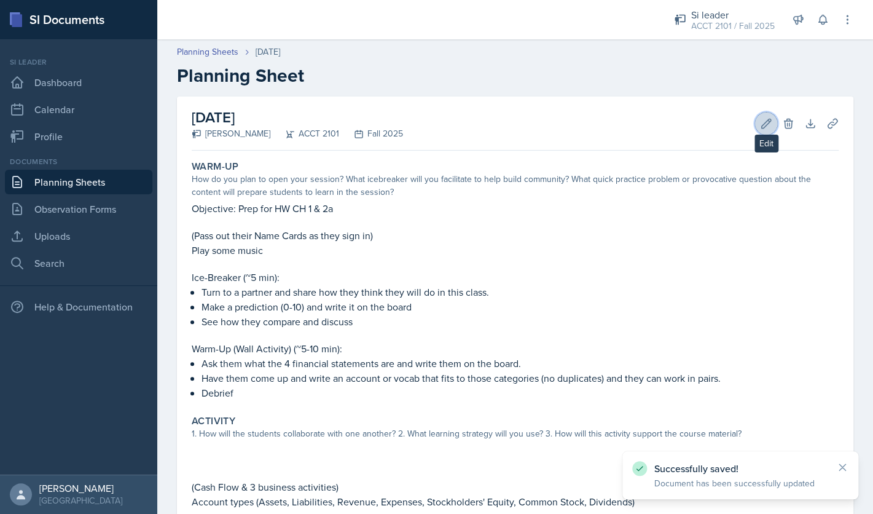
click at [763, 124] on icon at bounding box center [766, 123] width 9 height 9
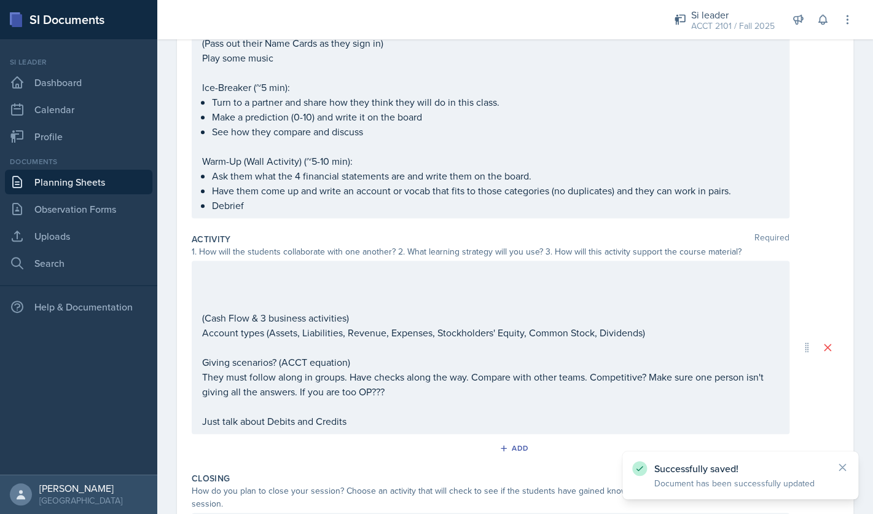
scroll to position [260, 0]
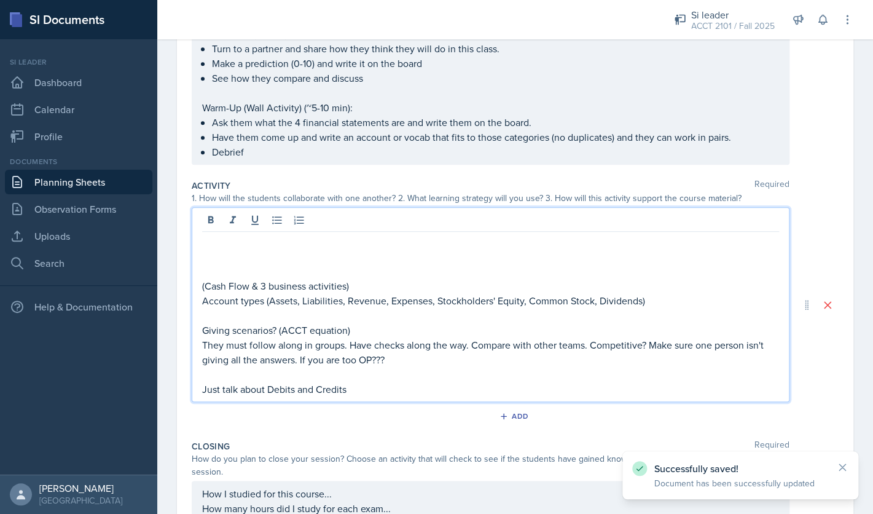
click at [422, 224] on div "(Cash Flow & 3 business activities) Account types (Assets, Liabilities, Revenue…" at bounding box center [491, 304] width 598 height 195
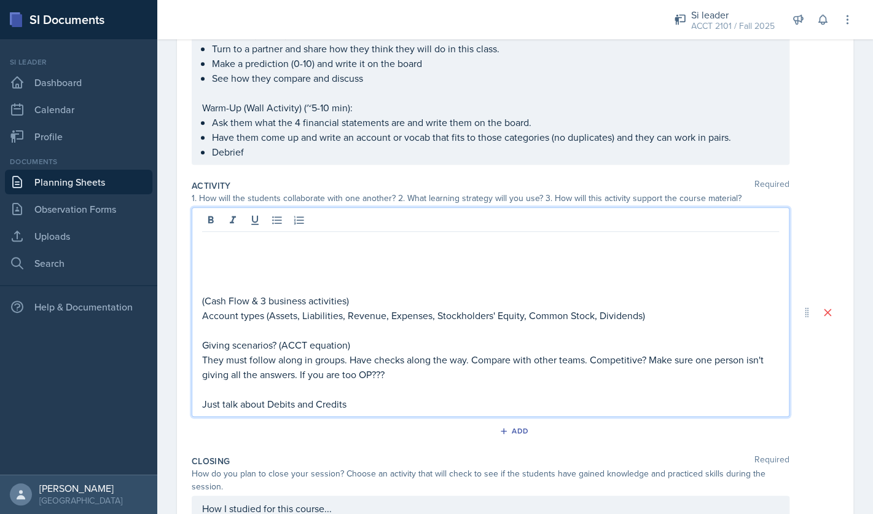
click at [376, 256] on p at bounding box center [490, 256] width 577 height 15
click at [363, 246] on p at bounding box center [490, 241] width 577 height 15
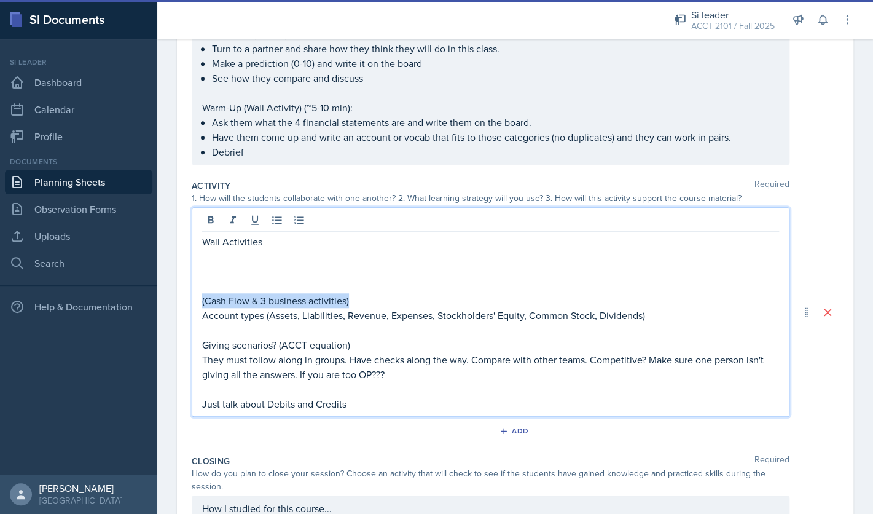
drag, startPoint x: 356, startPoint y: 300, endPoint x: 200, endPoint y: 299, distance: 156.0
click at [200, 299] on div "Wall Activities (Cash Flow & 3 business activities) Account types (Assets, Liab…" at bounding box center [491, 311] width 598 height 209
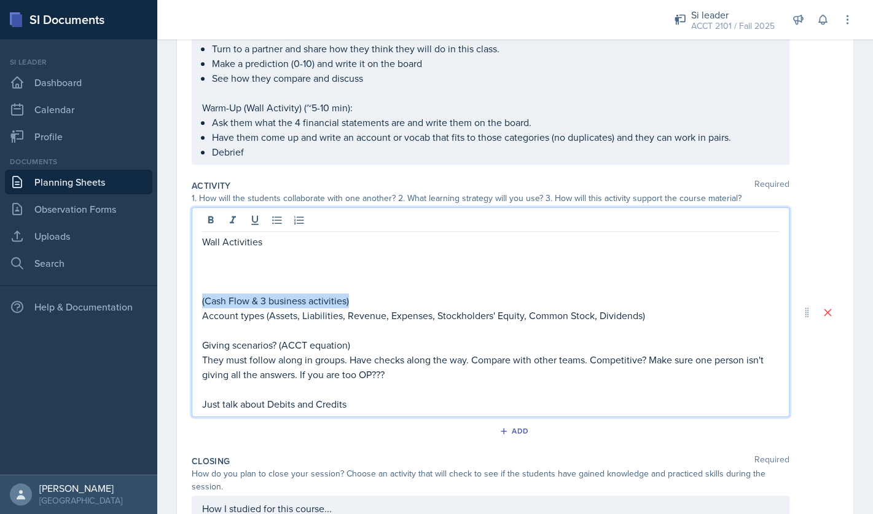
copy p "(Cash Flow & 3 business activities)"
click at [261, 262] on p at bounding box center [490, 256] width 577 height 15
click at [291, 238] on p "Wall Activities" at bounding box center [490, 241] width 577 height 15
click at [273, 244] on p "Wall Activities ->(Cash Flow & 3 business activities)" at bounding box center [490, 241] width 577 height 15
click at [294, 281] on p at bounding box center [490, 285] width 577 height 15
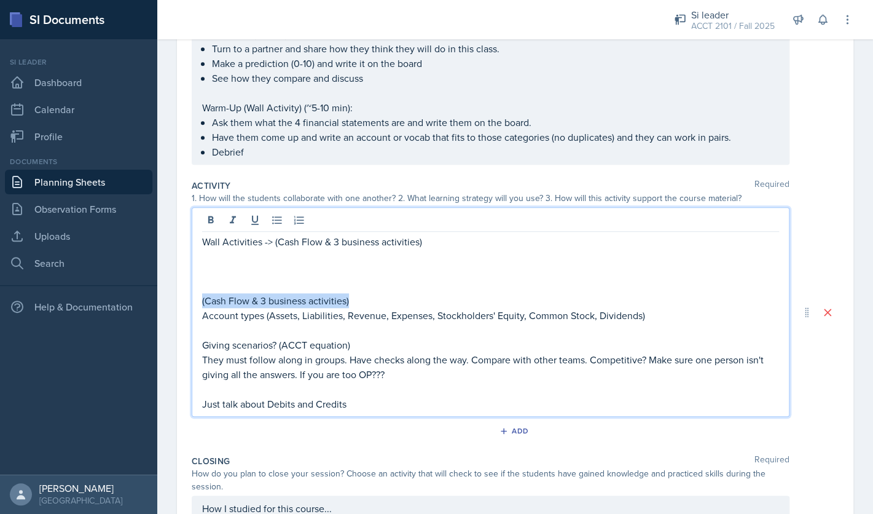
drag, startPoint x: 369, startPoint y: 300, endPoint x: 194, endPoint y: 304, distance: 175.1
click at [194, 304] on div "Wall Activities -> (Cash Flow & 3 business activities) (Cash Flow & 3 business …" at bounding box center [491, 311] width 598 height 209
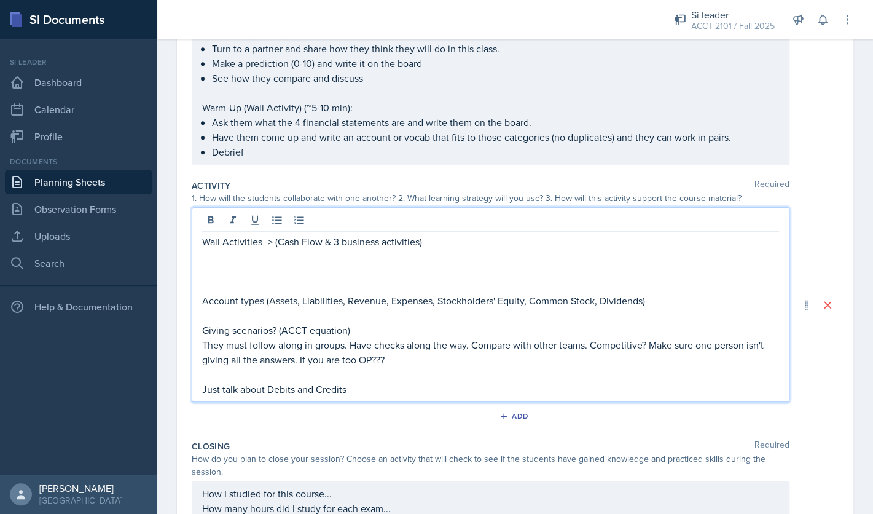
click at [360, 264] on p at bounding box center [490, 256] width 577 height 15
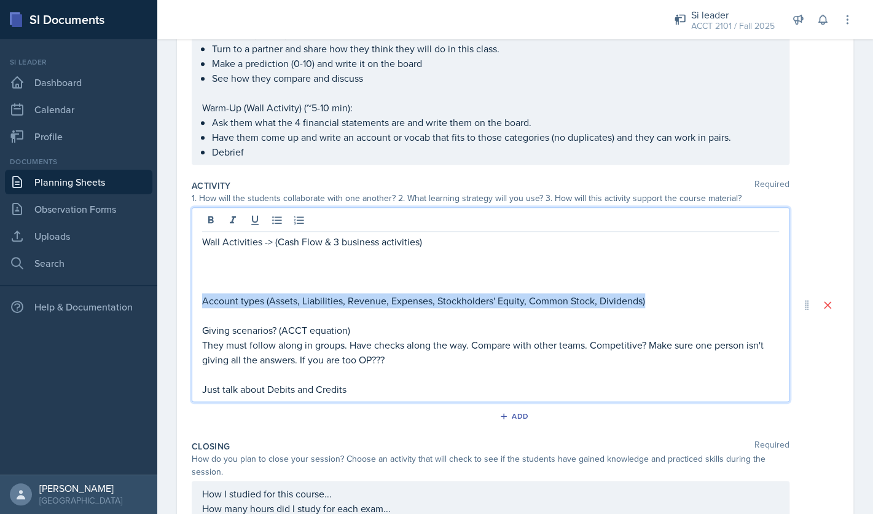
drag, startPoint x: 203, startPoint y: 302, endPoint x: 682, endPoint y: 299, distance: 479.1
click at [682, 299] on p "Account types (Assets, Liabilities, Revenue, Expenses, Stockholders' Equity, Co…" at bounding box center [490, 300] width 577 height 15
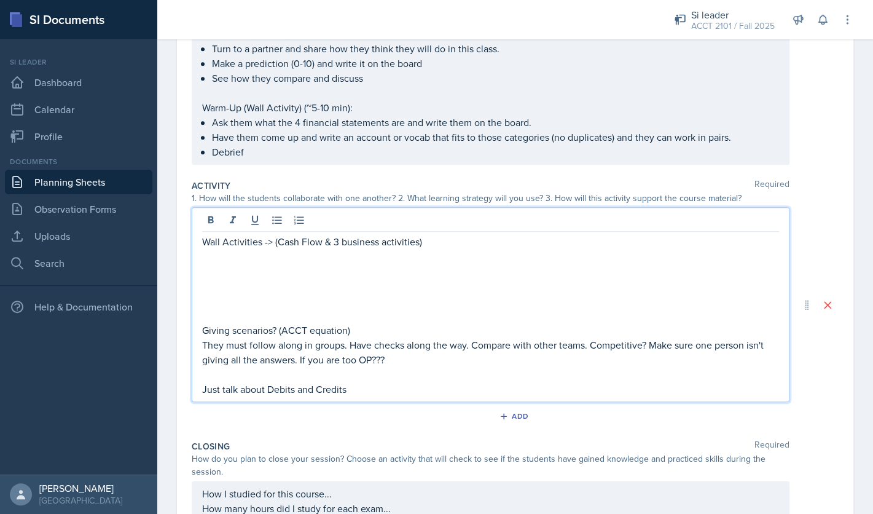
click at [531, 158] on p "Debrief" at bounding box center [495, 151] width 567 height 15
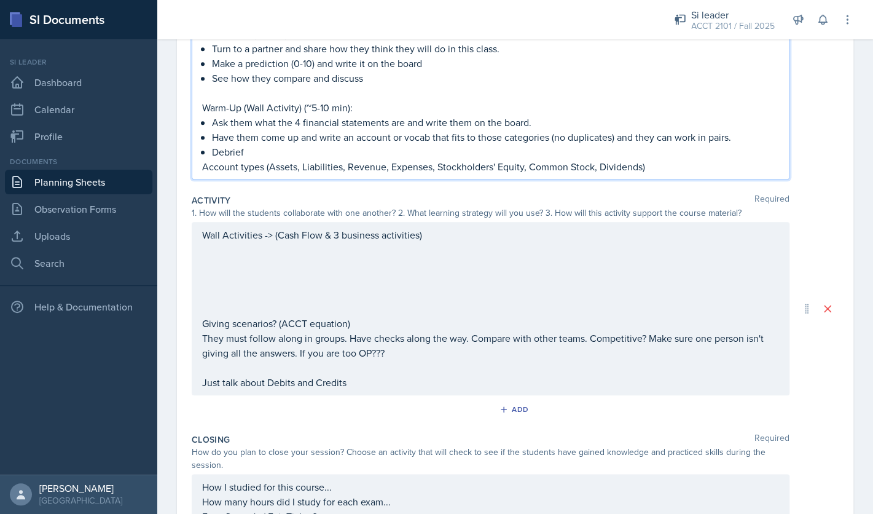
click at [408, 271] on div "Wall Activities -> (Cash Flow & 3 business activities) Giving scenarios? (ACCT …" at bounding box center [490, 308] width 577 height 162
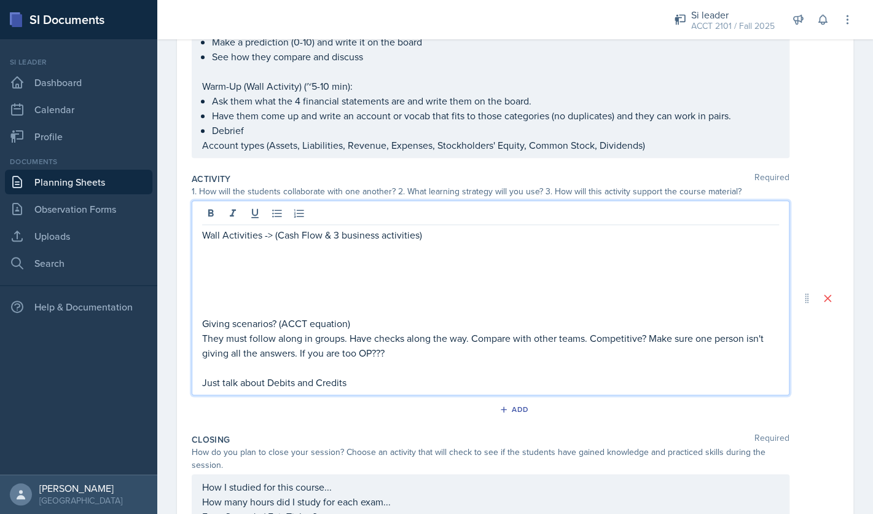
scroll to position [260, 0]
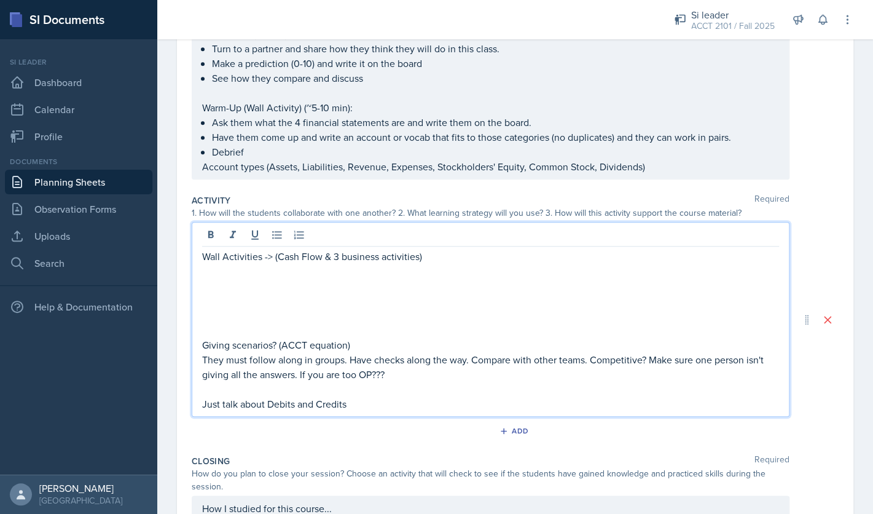
click at [314, 392] on p at bounding box center [490, 388] width 577 height 15
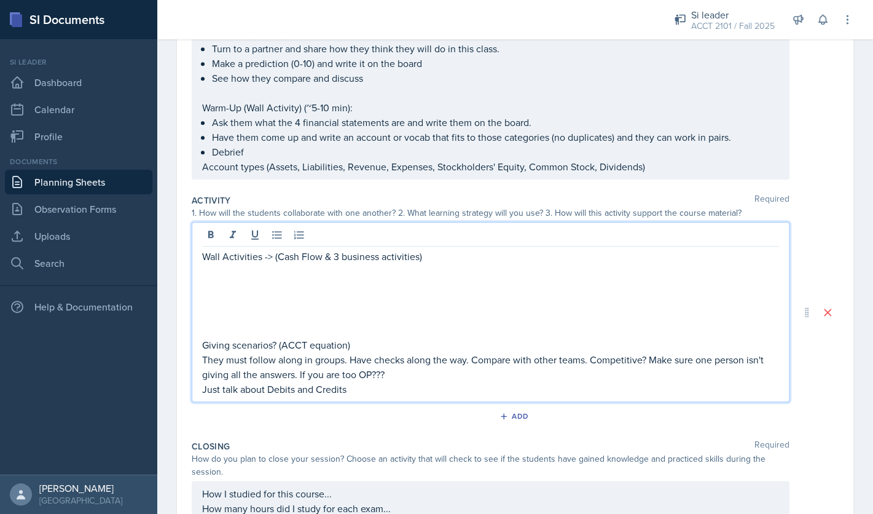
click at [381, 275] on p at bounding box center [490, 271] width 577 height 15
drag, startPoint x: 437, startPoint y: 259, endPoint x: 202, endPoint y: 259, distance: 235.3
click at [202, 259] on p "Wall Activities -> (Cash Flow & 3 business activities)" at bounding box center [490, 256] width 577 height 15
copy p "Wall Activities -> (Cash Flow & 3 business activities)"
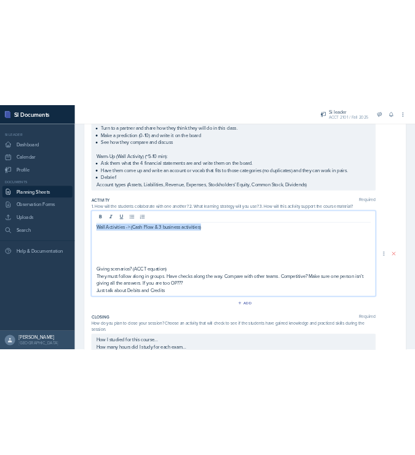
scroll to position [429, 0]
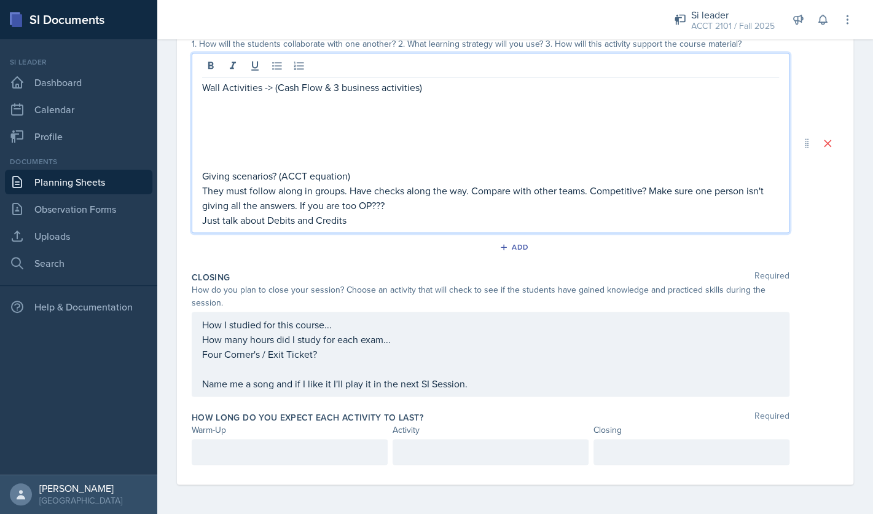
click at [369, 346] on div "How I studied for this course... How many hours did I study for each exam... Fo…" at bounding box center [490, 354] width 577 height 74
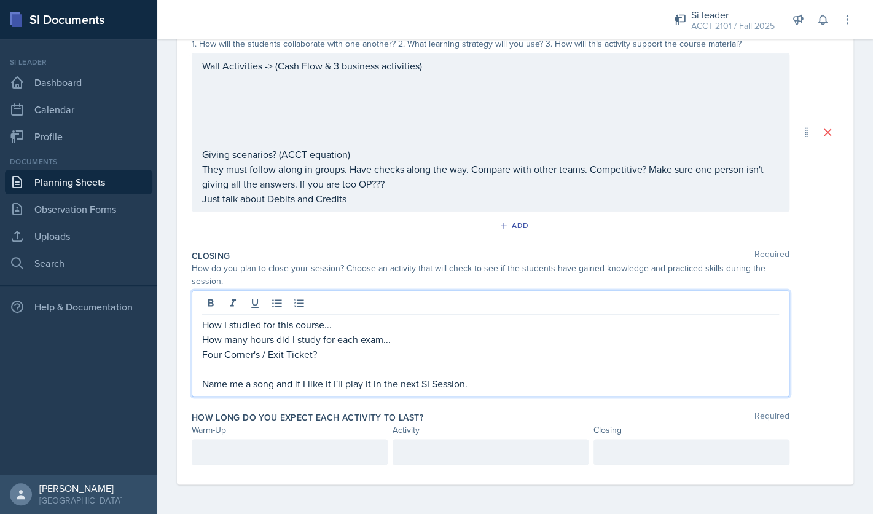
click at [486, 372] on p at bounding box center [490, 368] width 577 height 15
click at [203, 327] on p "How I studied for this course..." at bounding box center [490, 324] width 577 height 15
drag, startPoint x: 407, startPoint y: 343, endPoint x: 202, endPoint y: 325, distance: 205.9
click at [202, 325] on div "How I studied for this course... How many hours did I study for each exam... Fo…" at bounding box center [491, 343] width 598 height 106
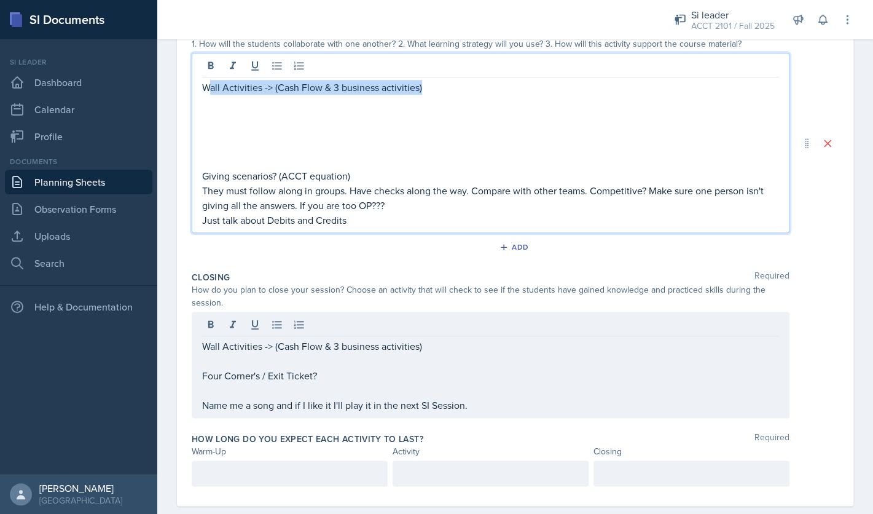
drag, startPoint x: 432, startPoint y: 72, endPoint x: 206, endPoint y: 87, distance: 227.1
click at [206, 87] on p "Wall Activities -> (Cash Flow & 3 business activities)" at bounding box center [490, 87] width 577 height 15
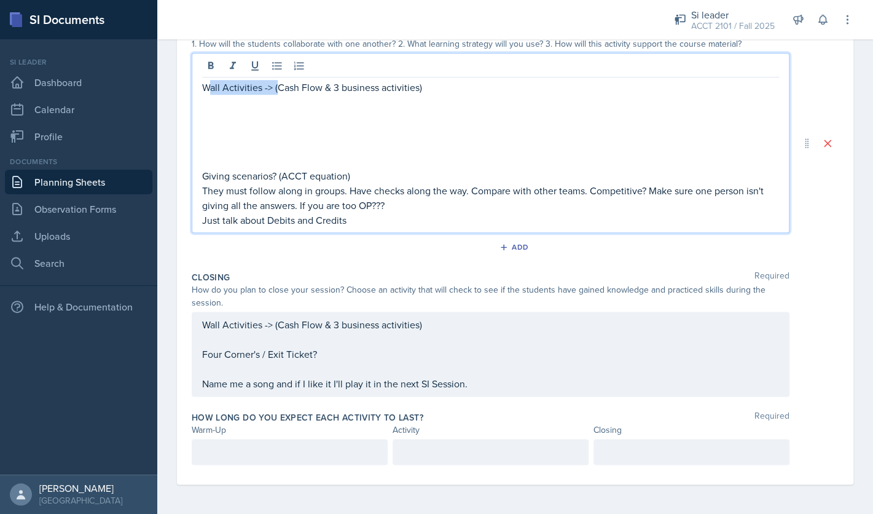
drag, startPoint x: 276, startPoint y: 93, endPoint x: 212, endPoint y: 89, distance: 64.0
click at [212, 89] on p "Wall Activities -> (Cash Flow & 3 business activities)" at bounding box center [490, 87] width 577 height 15
click at [275, 86] on p "Wall Activities -> (Cash Flow & 3 business activities)" at bounding box center [490, 87] width 577 height 15
drag, startPoint x: 273, startPoint y: 87, endPoint x: 177, endPoint y: 93, distance: 96.6
click at [192, 93] on div "Wall Activities -> (Cash Flow & 3 business activities) Giving scenarios? (ACCT …" at bounding box center [491, 143] width 598 height 180
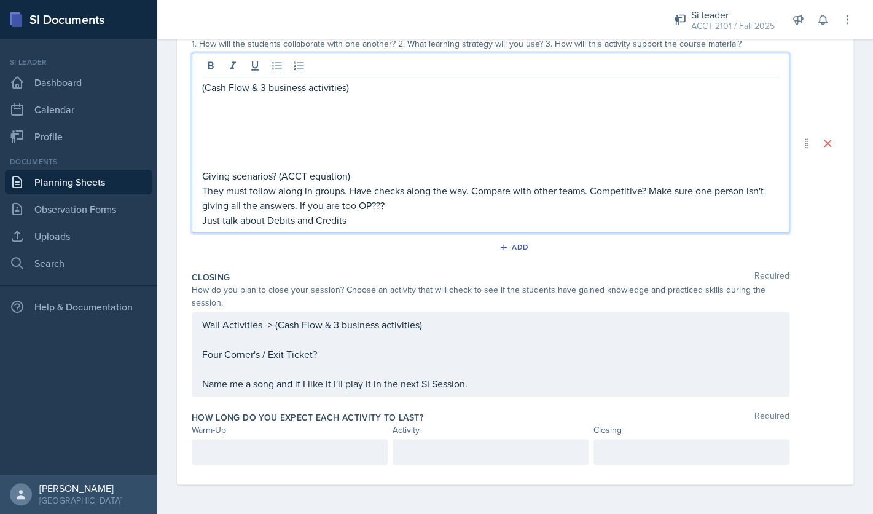
click at [273, 113] on p at bounding box center [490, 116] width 577 height 15
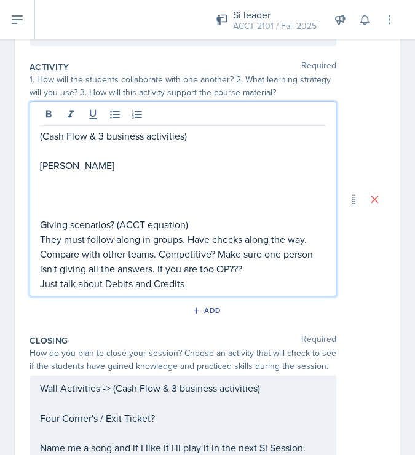
scroll to position [467, 0]
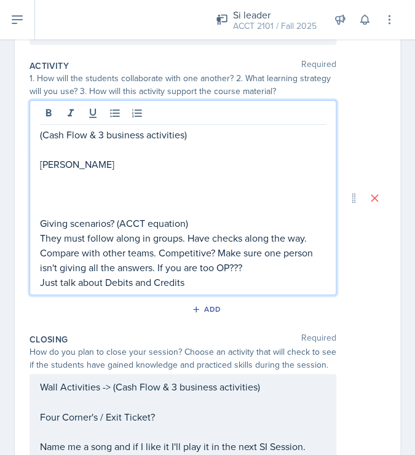
click at [252, 217] on p "Giving scenarios? (ACCT equation)" at bounding box center [183, 223] width 286 height 15
click at [263, 267] on p "They must follow along in groups. Have checks along the way. Compare with other…" at bounding box center [183, 252] width 286 height 44
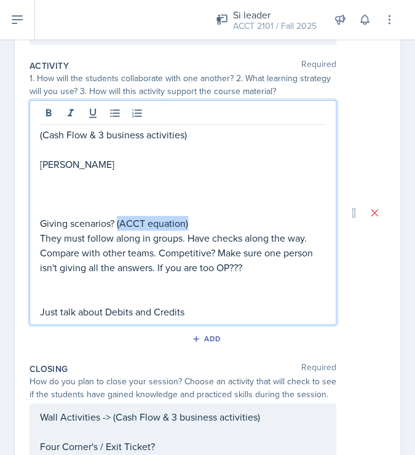
drag, startPoint x: 193, startPoint y: 220, endPoint x: 117, endPoint y: 225, distance: 76.3
click at [117, 225] on p "Giving scenarios? (ACCT equation)" at bounding box center [183, 223] width 286 height 15
click at [121, 298] on p at bounding box center [183, 296] width 286 height 15
click at [206, 310] on p "Just talk about Debits and Credits" at bounding box center [183, 311] width 286 height 15
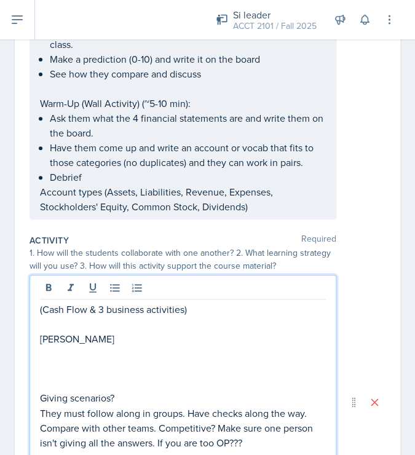
scroll to position [0, 0]
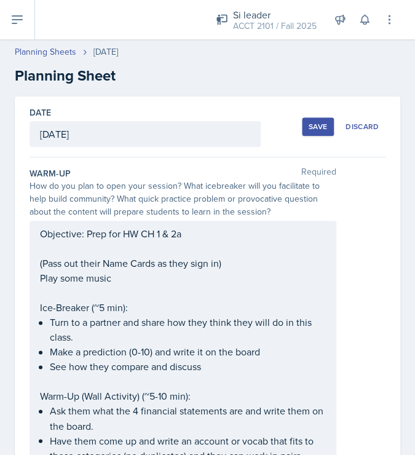
click at [317, 124] on div "Save" at bounding box center [317, 127] width 18 height 10
